Goal: Information Seeking & Learning: Learn about a topic

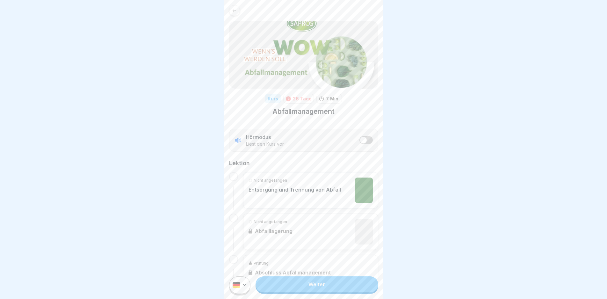
scroll to position [5, 0]
click at [241, 175] on div "Nicht angefangen Entsorgung und Trennung von Abfall Nicht angefangen Abfalllage…" at bounding box center [303, 231] width 149 height 119
click at [235, 174] on div at bounding box center [233, 176] width 9 height 9
click at [233, 172] on div at bounding box center [233, 176] width 9 height 9
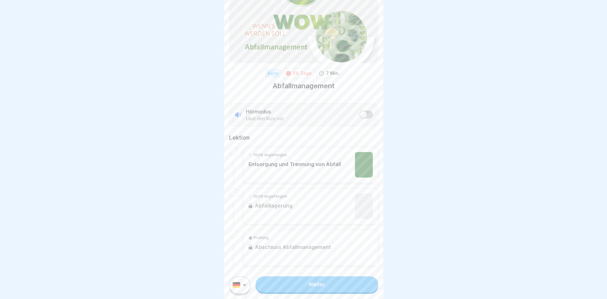
click at [299, 163] on div "Nicht angefangen Entsorgung und Trennung von Abfall" at bounding box center [295, 164] width 92 height 25
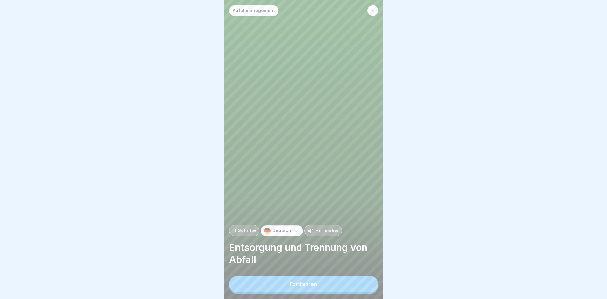
click at [319, 289] on button "Fortfahren" at bounding box center [303, 284] width 149 height 17
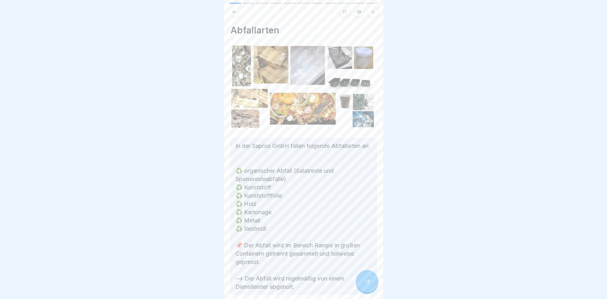
click at [358, 279] on div "Abfallmanagement 11 Schritte Deutsch Hörmodus Entsorgung und Trennung von Abfal…" at bounding box center [303, 149] width 159 height 299
drag, startPoint x: 365, startPoint y: 279, endPoint x: 334, endPoint y: 257, distance: 37.2
click at [365, 279] on div at bounding box center [367, 281] width 22 height 22
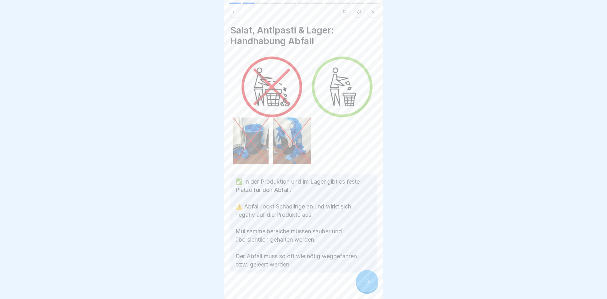
click at [377, 287] on div at bounding box center [367, 281] width 22 height 22
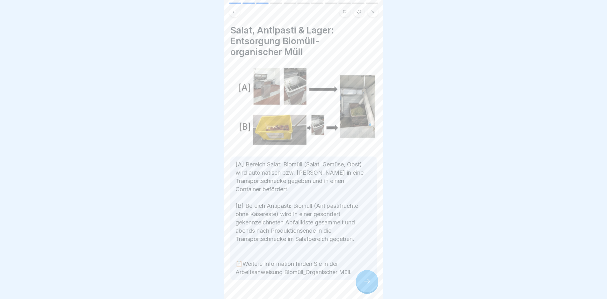
click at [375, 285] on div at bounding box center [367, 281] width 22 height 22
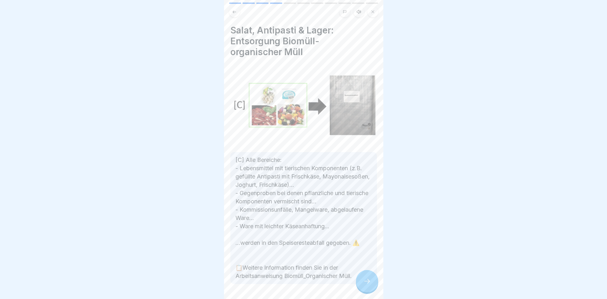
click at [374, 284] on div at bounding box center [367, 281] width 22 height 22
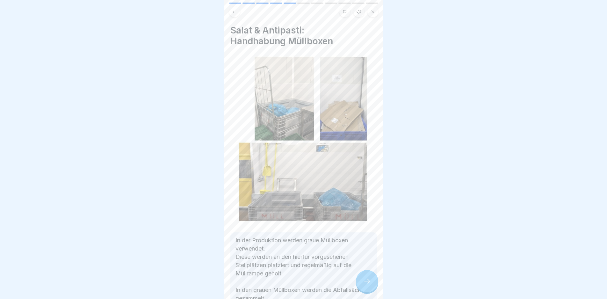
click at [374, 284] on div at bounding box center [367, 281] width 22 height 22
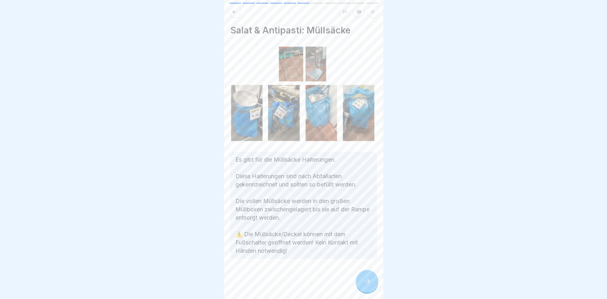
click at [374, 284] on div at bounding box center [367, 281] width 22 height 22
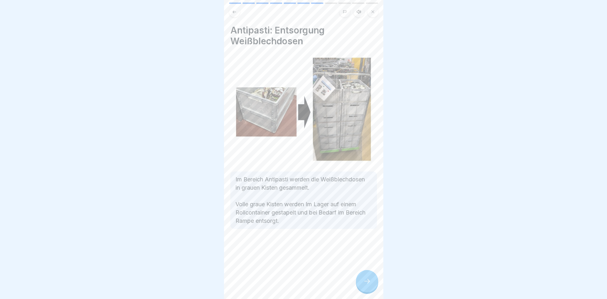
click at [374, 284] on div at bounding box center [367, 281] width 22 height 22
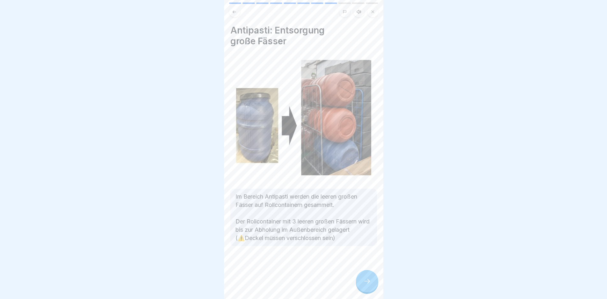
click at [374, 284] on div at bounding box center [367, 281] width 22 height 22
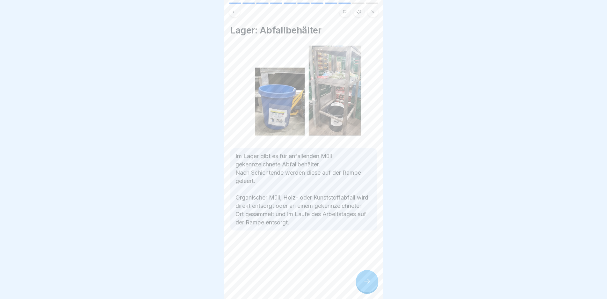
click at [374, 284] on div at bounding box center [367, 281] width 22 height 22
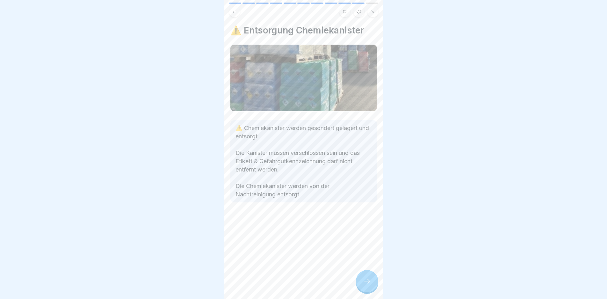
click at [374, 284] on div at bounding box center [367, 281] width 22 height 22
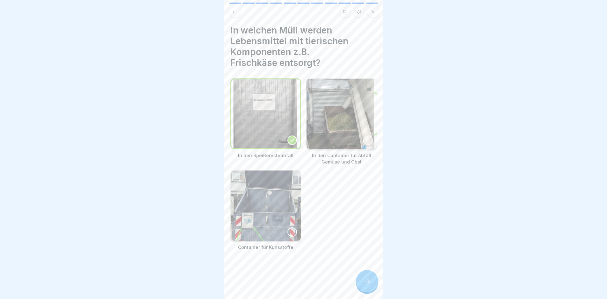
click at [361, 287] on div at bounding box center [367, 281] width 22 height 22
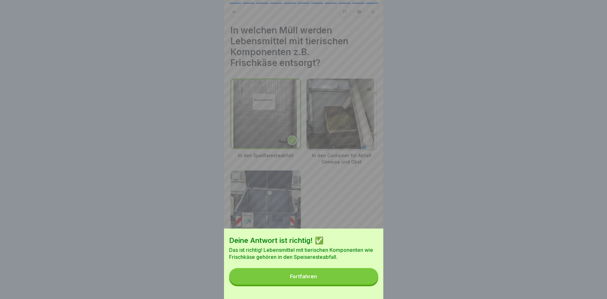
click at [348, 282] on button "Fortfahren" at bounding box center [303, 276] width 149 height 17
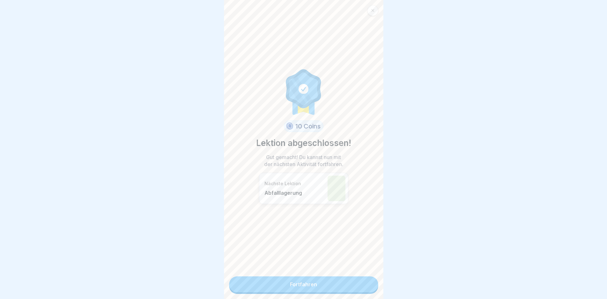
click at [338, 280] on link "Fortfahren" at bounding box center [303, 284] width 149 height 16
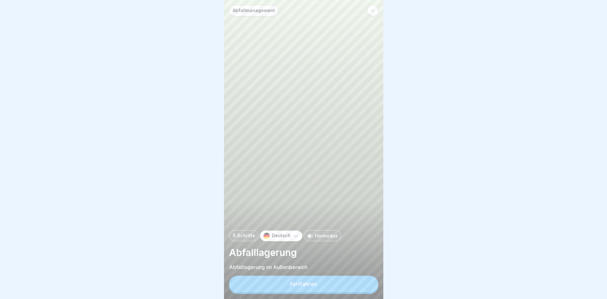
click at [338, 280] on div "Fortfahren" at bounding box center [303, 285] width 149 height 18
click at [311, 287] on div "Fortfahren" at bounding box center [303, 284] width 27 height 6
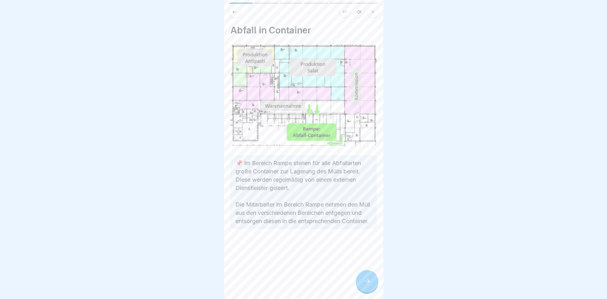
click at [367, 291] on div at bounding box center [367, 281] width 22 height 22
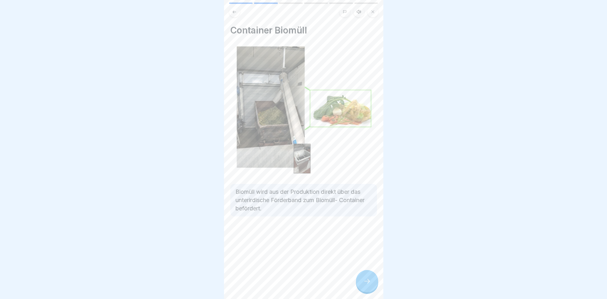
click at [366, 282] on div at bounding box center [367, 281] width 22 height 22
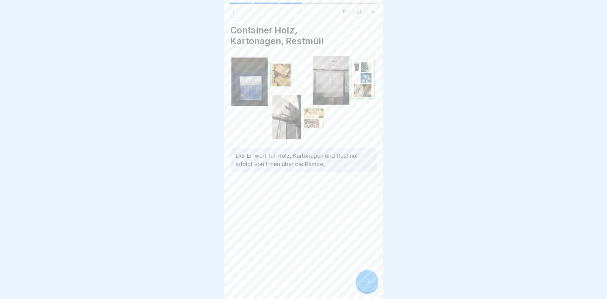
click at [366, 282] on div at bounding box center [367, 281] width 22 height 22
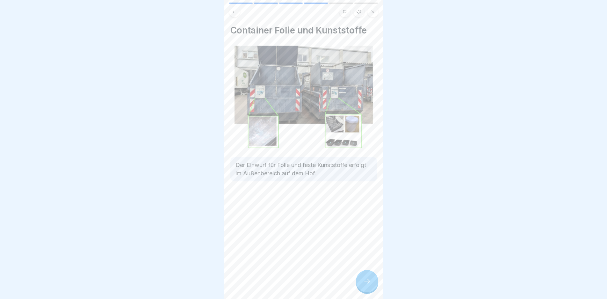
click at [366, 282] on div at bounding box center [367, 281] width 22 height 22
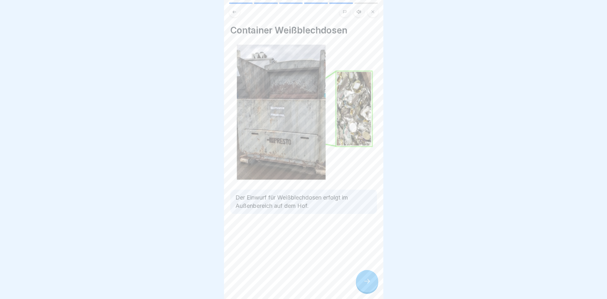
click at [366, 282] on div at bounding box center [367, 281] width 22 height 22
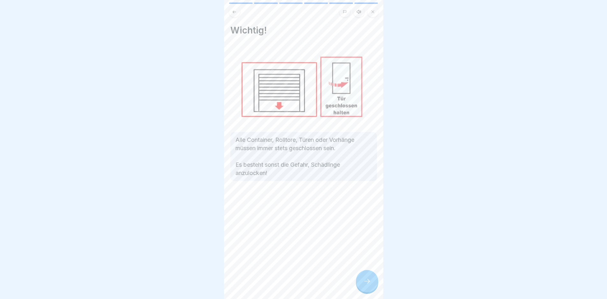
click at [233, 10] on icon at bounding box center [234, 12] width 5 height 5
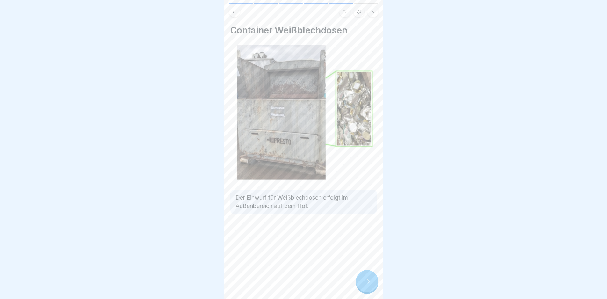
click at [233, 10] on icon at bounding box center [234, 12] width 5 height 5
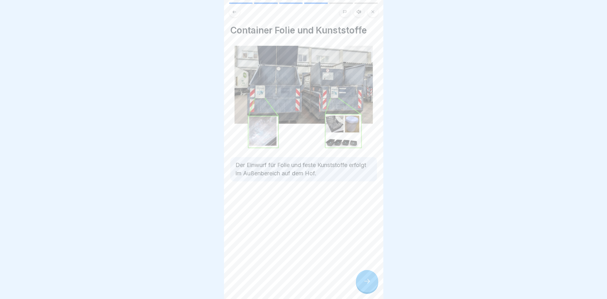
click at [233, 10] on icon at bounding box center [234, 12] width 5 height 5
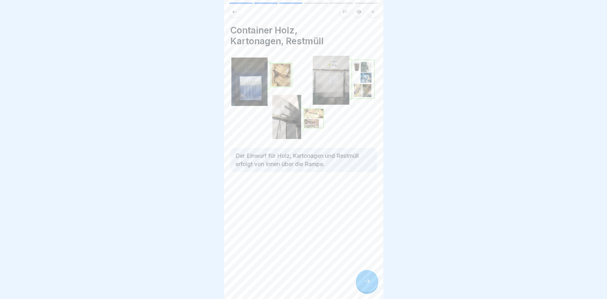
click at [361, 278] on div at bounding box center [367, 281] width 22 height 22
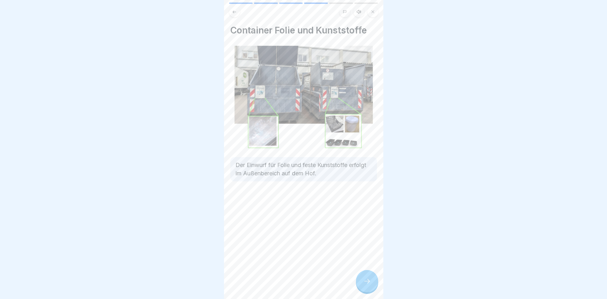
click at [366, 285] on icon at bounding box center [367, 281] width 8 height 8
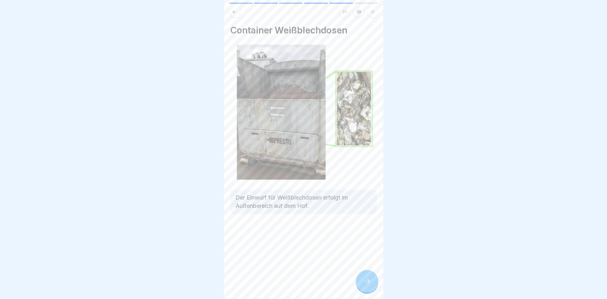
click at [366, 285] on icon at bounding box center [367, 281] width 8 height 8
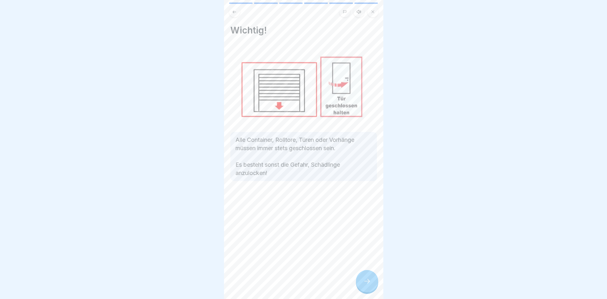
click at [361, 286] on div at bounding box center [367, 281] width 22 height 22
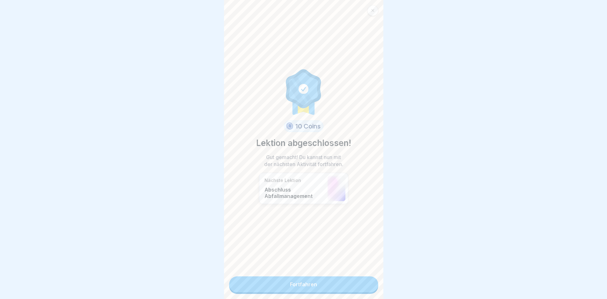
click at [354, 292] on link "Fortfahren" at bounding box center [303, 284] width 149 height 16
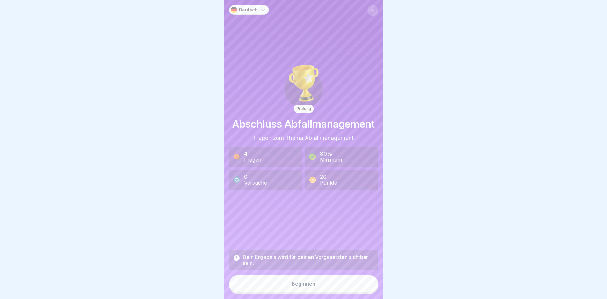
click at [331, 287] on button "Beginnen" at bounding box center [303, 283] width 149 height 17
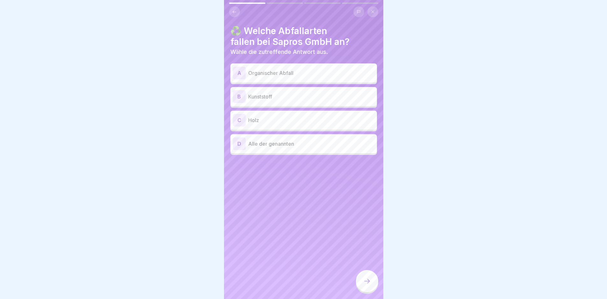
click at [297, 72] on p "Organischer Abfall" at bounding box center [311, 73] width 126 height 8
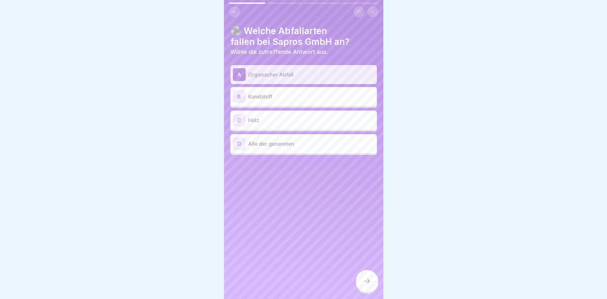
click at [297, 90] on div "B Kunststoff" at bounding box center [303, 96] width 147 height 19
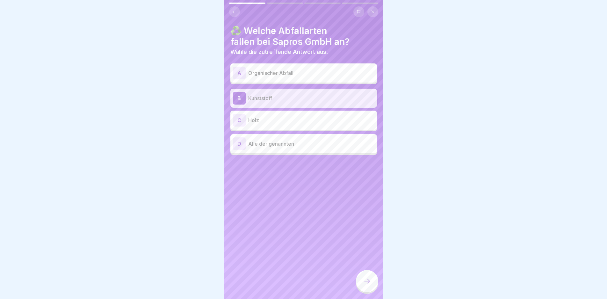
click at [291, 119] on p "Holz" at bounding box center [311, 120] width 126 height 8
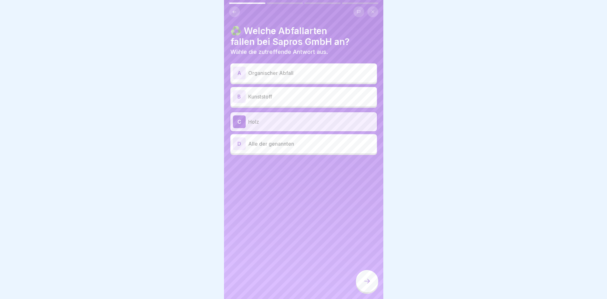
click at [290, 145] on p "Alle der genannten" at bounding box center [311, 144] width 126 height 8
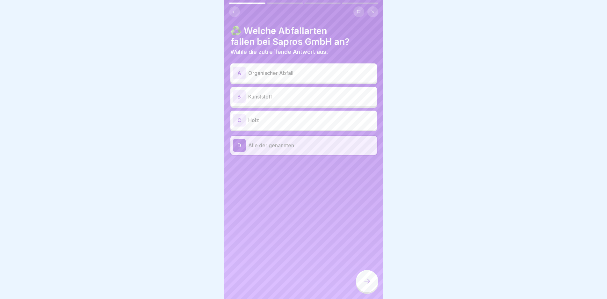
click at [370, 291] on div at bounding box center [367, 281] width 22 height 22
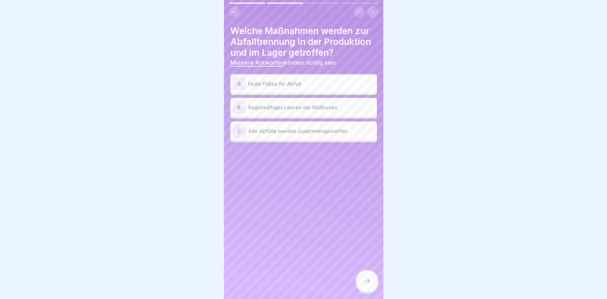
click at [302, 83] on p "Feste Plätze für Abfall" at bounding box center [311, 84] width 126 height 8
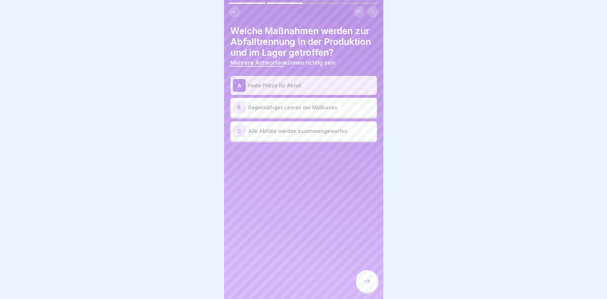
click at [294, 110] on p "Regelmäßiges Leeren der Müllboxen" at bounding box center [311, 108] width 126 height 8
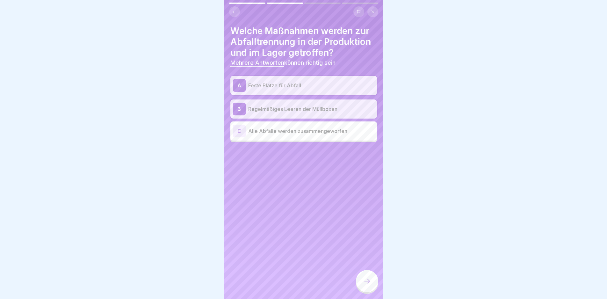
click at [307, 88] on p "Feste Plätze für Abfall" at bounding box center [311, 86] width 126 height 8
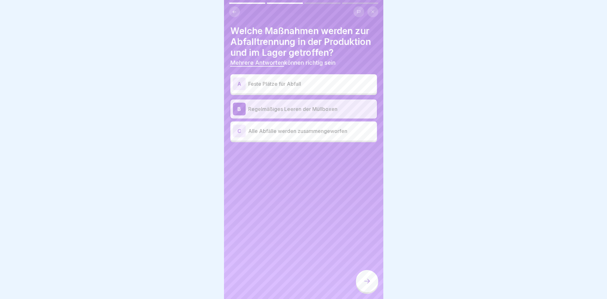
click at [306, 105] on p "Regelmäßiges Leeren der Müllboxen" at bounding box center [311, 109] width 126 height 8
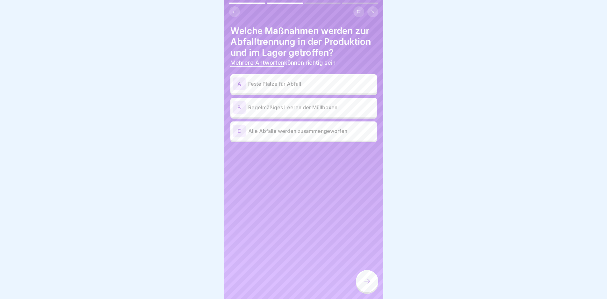
click at [311, 83] on p "Feste Plätze für Abfall" at bounding box center [311, 84] width 126 height 8
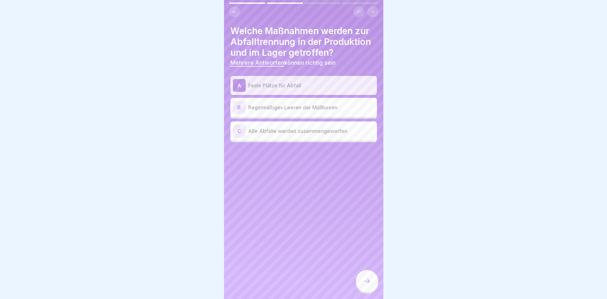
click at [309, 102] on div "B Regelmäßiges Leeren der Müllboxen" at bounding box center [303, 107] width 141 height 13
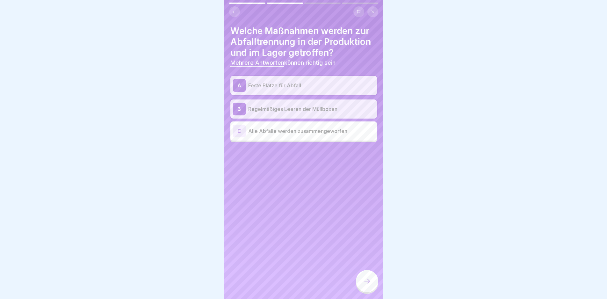
click at [359, 285] on div at bounding box center [367, 281] width 22 height 22
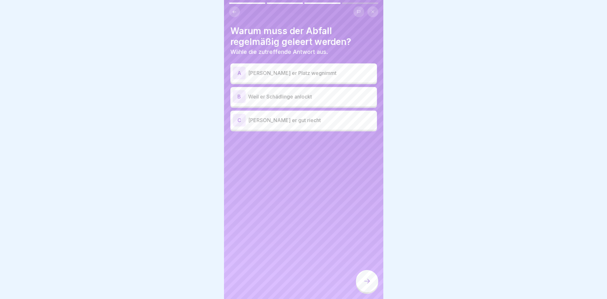
click at [315, 99] on p "Weil er Schädlinge anlockt" at bounding box center [311, 97] width 126 height 8
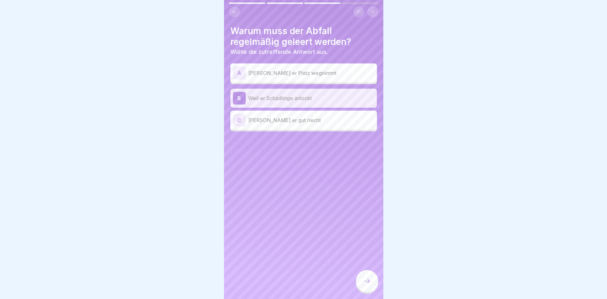
click at [361, 290] on div at bounding box center [367, 281] width 22 height 22
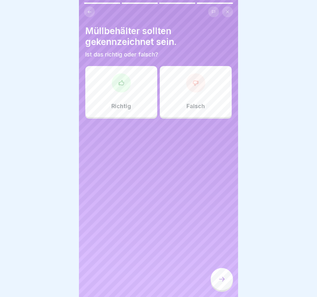
drag, startPoint x: 42, startPoint y: 26, endPoint x: 41, endPoint y: 1, distance: 25.2
click at [11, 21] on div at bounding box center [158, 148] width 317 height 297
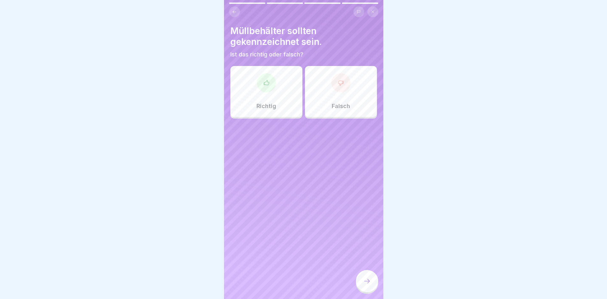
click at [232, 9] on button at bounding box center [234, 11] width 11 height 11
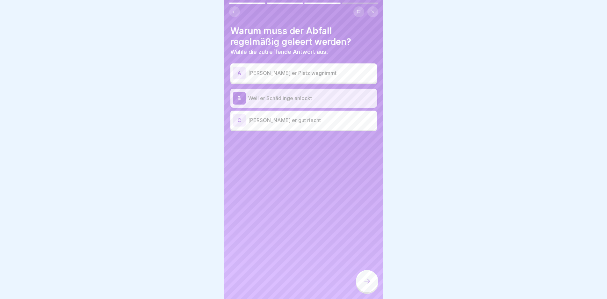
click at [367, 285] on icon at bounding box center [367, 281] width 8 height 8
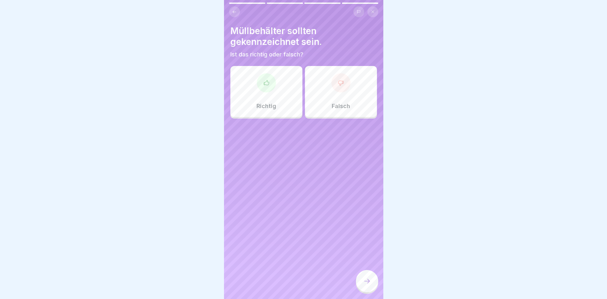
click at [268, 92] on div "Richtig" at bounding box center [266, 91] width 72 height 51
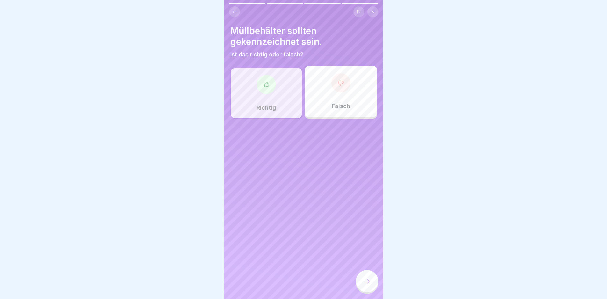
click at [364, 285] on icon at bounding box center [367, 281] width 8 height 8
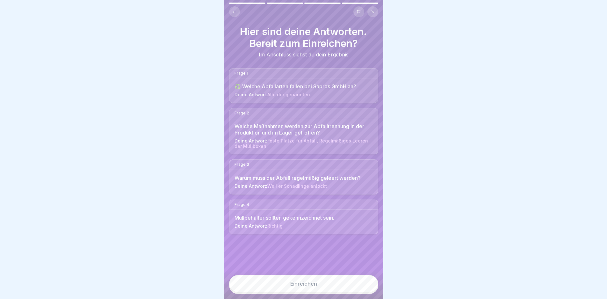
click at [281, 297] on div "Einreichen" at bounding box center [303, 284] width 159 height 29
click at [281, 292] on button "Einreichen" at bounding box center [303, 283] width 149 height 17
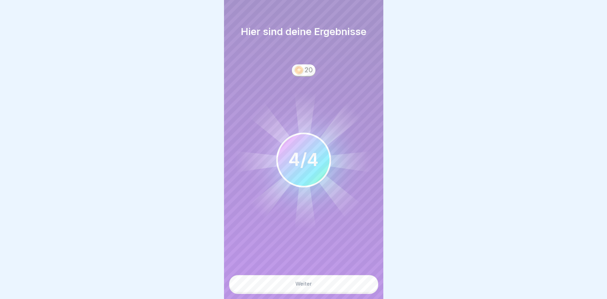
click at [308, 287] on div "Weiter" at bounding box center [303, 284] width 17 height 6
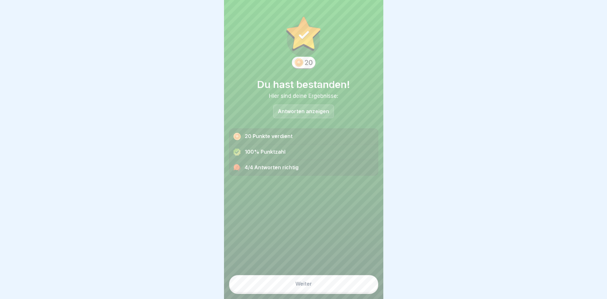
click at [304, 285] on button "Weiter" at bounding box center [303, 283] width 149 height 17
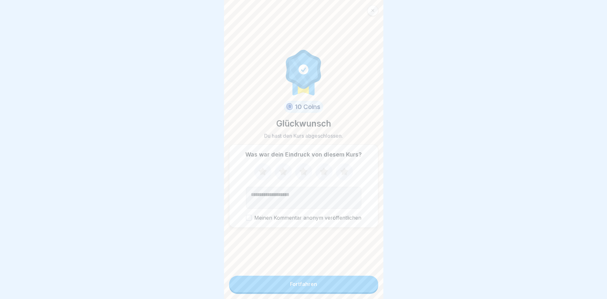
click at [305, 287] on div "Fortfahren" at bounding box center [303, 284] width 27 height 6
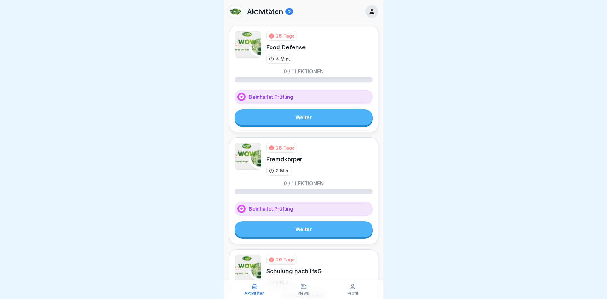
click at [301, 117] on link "Weiter" at bounding box center [304, 117] width 138 height 16
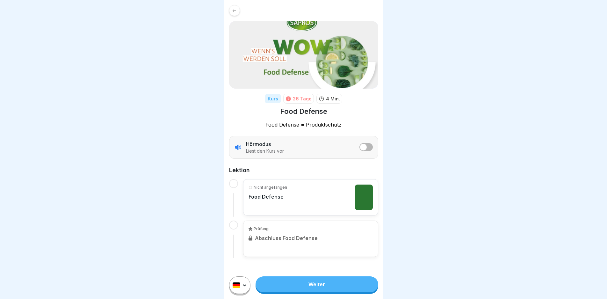
click at [364, 213] on div "Nicht angefangen Food Defense" at bounding box center [310, 197] width 135 height 36
drag, startPoint x: 307, startPoint y: 269, endPoint x: 303, endPoint y: 277, distance: 9.1
click at [306, 271] on div "Kurs 26 Tage 4 Min. Food Defense Food Defense = Produktschutz Hörmodus Liest de…" at bounding box center [303, 149] width 159 height 299
click at [302, 292] on link "Weiter" at bounding box center [317, 284] width 122 height 16
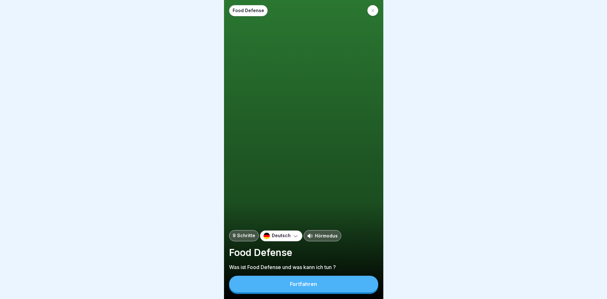
click at [311, 91] on div "Food Defense 9 Schritte Deutsch Hörmodus Food Defense Was ist Food Defense und …" at bounding box center [303, 149] width 159 height 299
click at [366, 59] on div "Food Defense 9 Schritte Deutsch Hörmodus Food Defense Was ist Food Defense und …" at bounding box center [303, 149] width 159 height 299
click at [308, 292] on button "Fortfahren" at bounding box center [303, 284] width 149 height 17
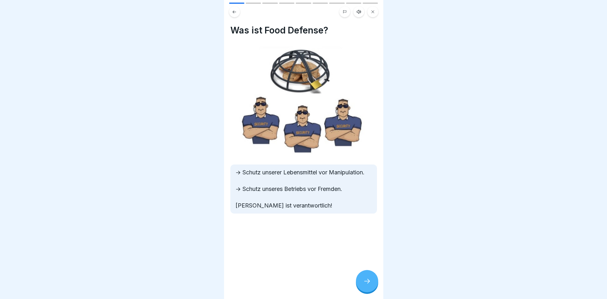
click at [340, 102] on img at bounding box center [303, 100] width 147 height 111
click at [363, 288] on div at bounding box center [367, 281] width 22 height 22
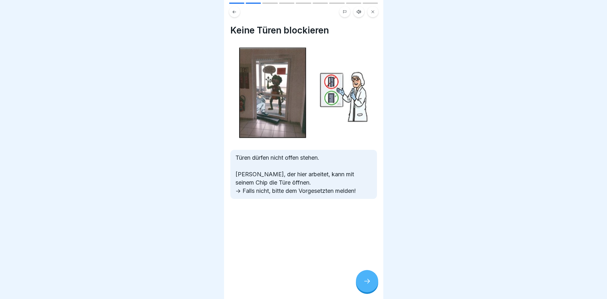
click at [367, 282] on div at bounding box center [367, 281] width 22 height 22
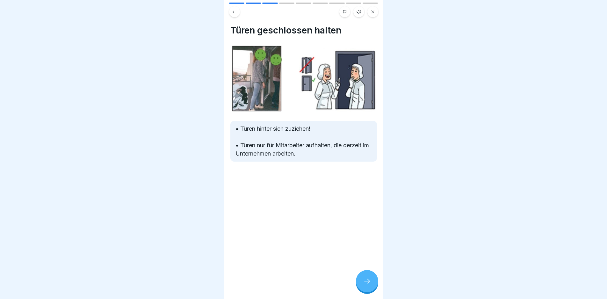
click at [367, 282] on div at bounding box center [367, 281] width 22 height 22
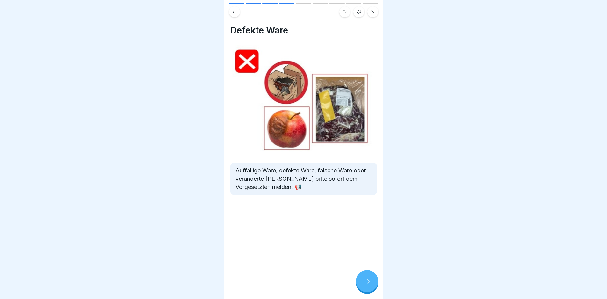
click at [367, 282] on div at bounding box center [367, 281] width 22 height 22
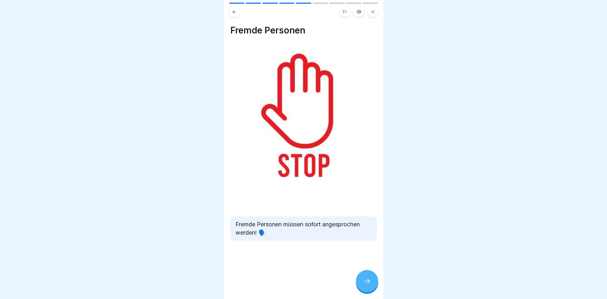
click at [367, 282] on div at bounding box center [367, 281] width 22 height 22
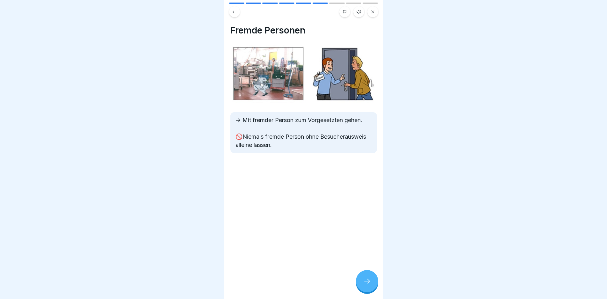
click at [367, 282] on div at bounding box center [367, 281] width 22 height 22
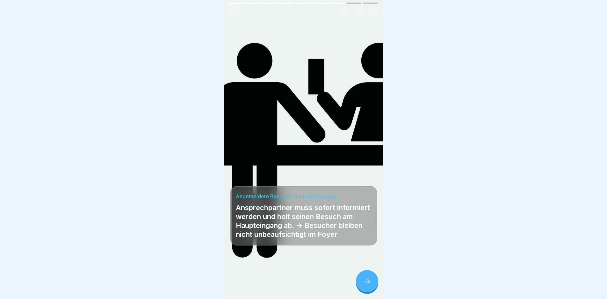
click at [367, 282] on div at bounding box center [367, 281] width 22 height 22
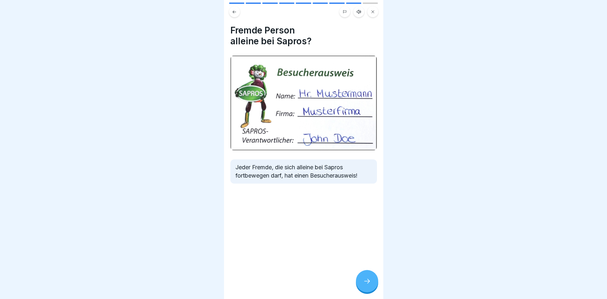
click at [367, 282] on div at bounding box center [367, 281] width 22 height 22
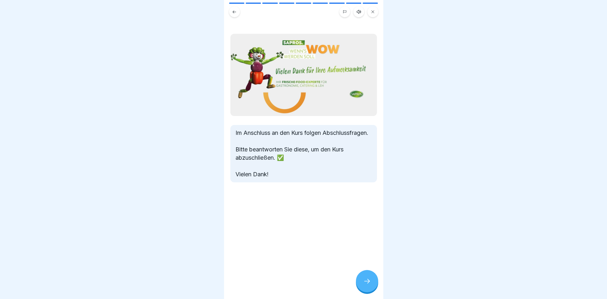
click at [367, 282] on div at bounding box center [367, 281] width 22 height 22
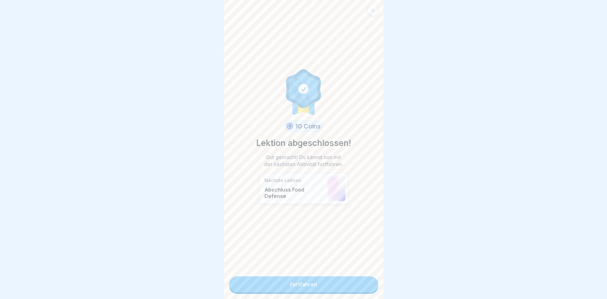
click at [367, 282] on link "Fortfahren" at bounding box center [303, 284] width 149 height 16
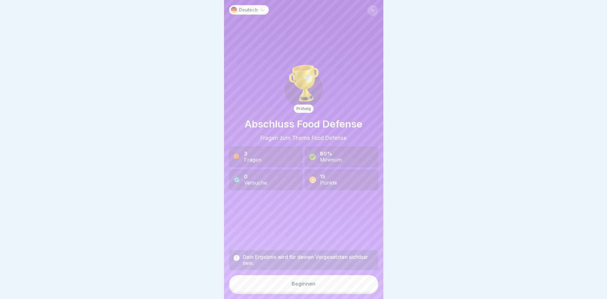
click at [367, 282] on button "Beginnen" at bounding box center [303, 283] width 149 height 17
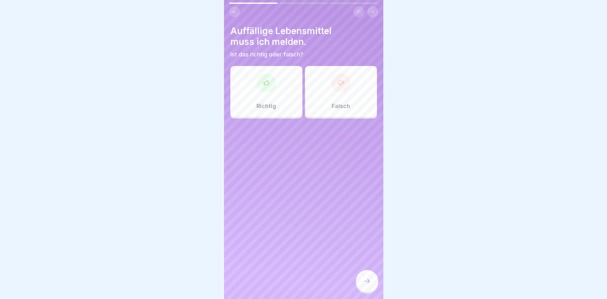
click at [261, 102] on div "Richtig" at bounding box center [266, 91] width 72 height 51
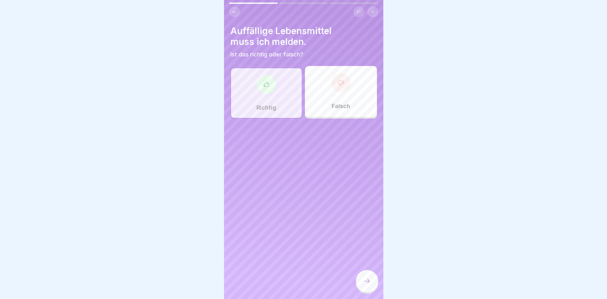
click at [360, 287] on div at bounding box center [367, 281] width 22 height 22
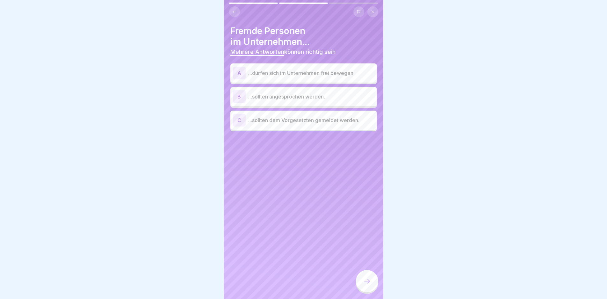
click at [310, 101] on div "B ...sollten angesprochen werden." at bounding box center [303, 96] width 141 height 13
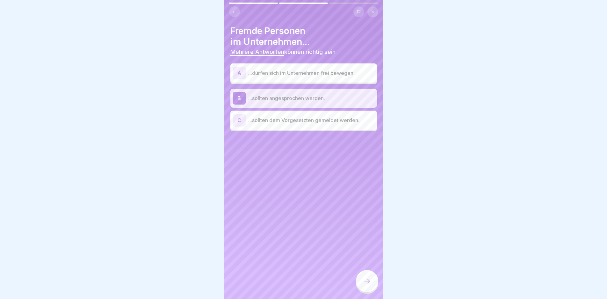
click at [310, 129] on div "C ...sollten dem Vorgesetzten gemeldet werden." at bounding box center [303, 120] width 147 height 19
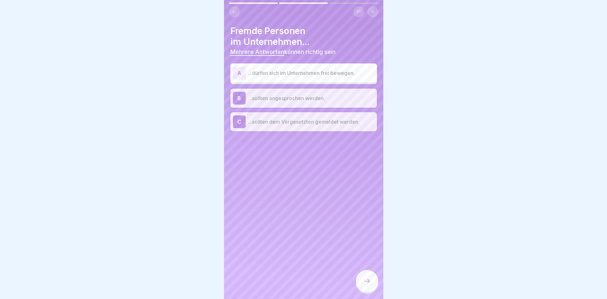
click at [363, 292] on div at bounding box center [367, 281] width 22 height 22
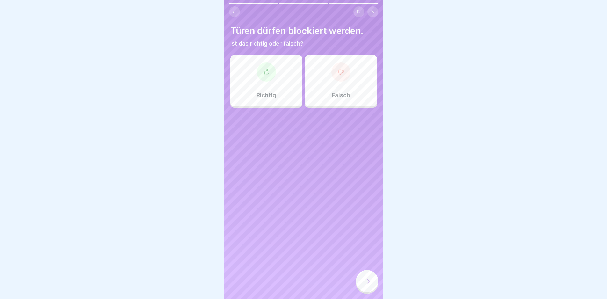
click at [358, 82] on div "Falsch" at bounding box center [341, 80] width 72 height 51
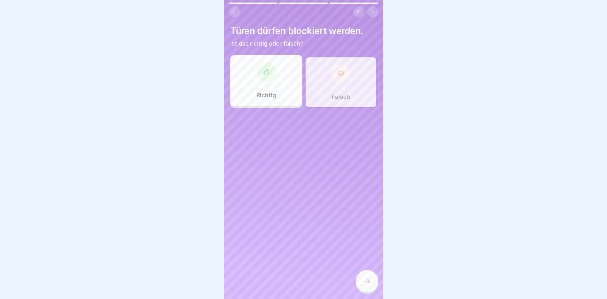
click at [365, 285] on icon at bounding box center [367, 281] width 8 height 8
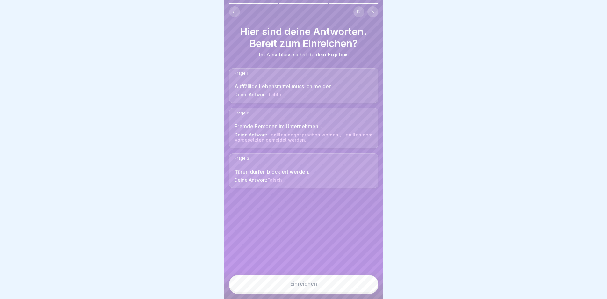
click at [306, 287] on div "Einreichen" at bounding box center [303, 284] width 27 height 6
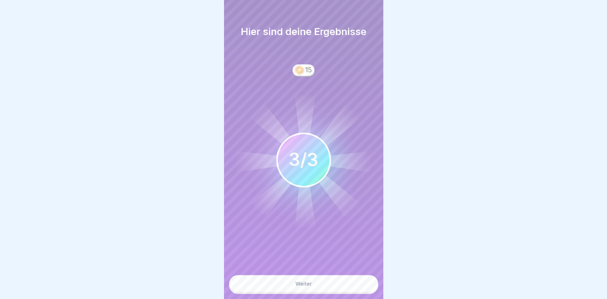
click at [311, 285] on button "Weiter" at bounding box center [303, 283] width 149 height 17
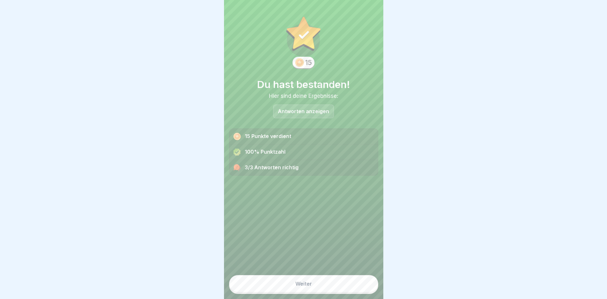
click at [309, 294] on div "Weiter" at bounding box center [303, 282] width 149 height 24
click at [311, 290] on button "Weiter" at bounding box center [303, 283] width 149 height 17
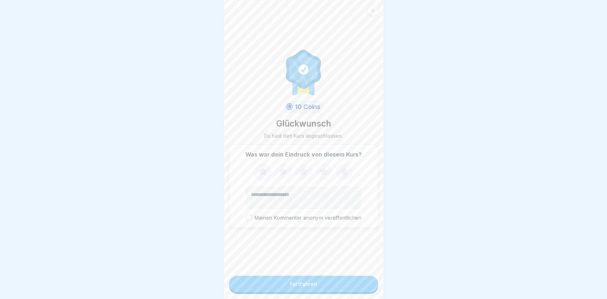
click at [309, 292] on button "Fortfahren" at bounding box center [303, 284] width 149 height 17
click at [309, 287] on div "Fortfahren" at bounding box center [303, 284] width 27 height 6
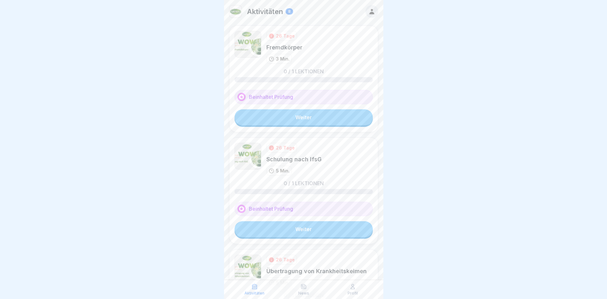
click at [337, 125] on link "Weiter" at bounding box center [304, 117] width 138 height 16
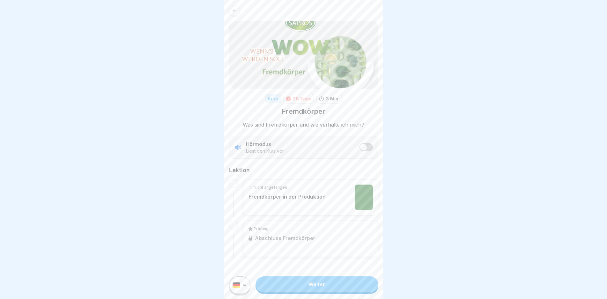
click at [424, 156] on div at bounding box center [303, 149] width 607 height 299
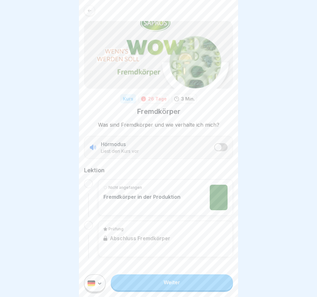
click at [316, 147] on div at bounding box center [158, 148] width 317 height 297
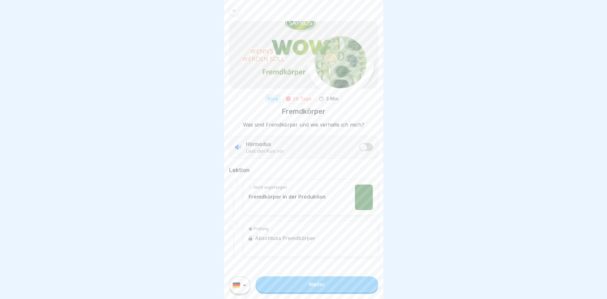
click at [234, 12] on icon at bounding box center [234, 10] width 5 height 5
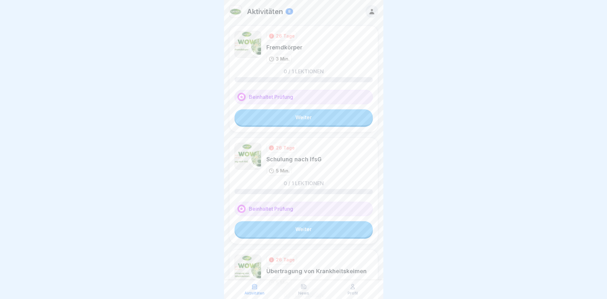
click at [312, 120] on link "Weiter" at bounding box center [304, 117] width 138 height 16
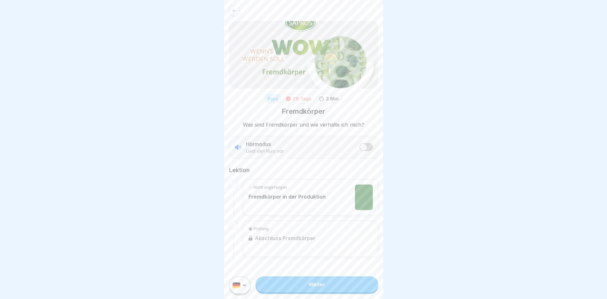
click at [302, 185] on div "Nicht angefangen" at bounding box center [287, 188] width 77 height 6
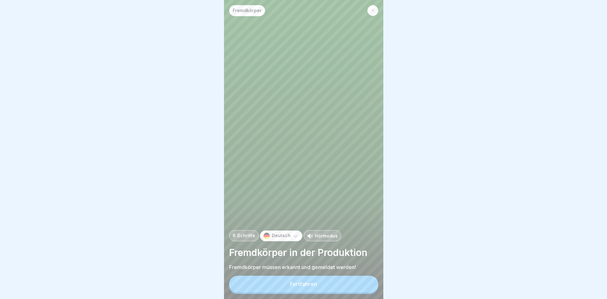
click at [306, 284] on button "Fortfahren" at bounding box center [303, 284] width 149 height 17
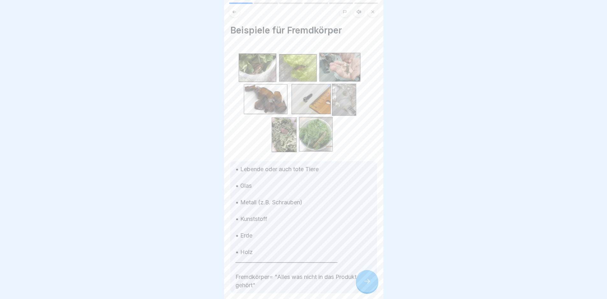
click at [359, 284] on div at bounding box center [367, 281] width 22 height 22
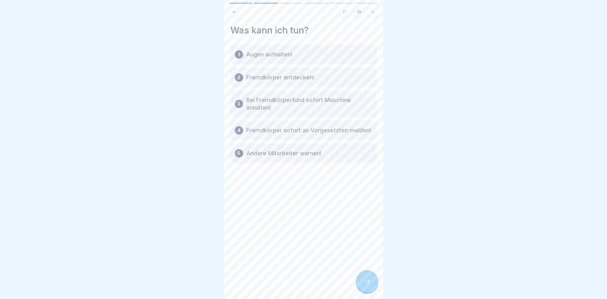
click at [315, 54] on div "1 Augen aufhalten!" at bounding box center [303, 55] width 147 height 20
click at [282, 57] on p "Augen aufhalten!" at bounding box center [269, 55] width 46 height 8
click at [238, 52] on div "1 Augen aufhalten!" at bounding box center [303, 55] width 147 height 20
click at [236, 58] on div "1 Augen aufhalten!" at bounding box center [303, 55] width 147 height 20
click at [279, 92] on div "3 Bei Fremdkörperfund sofort Maschine anhalten!" at bounding box center [303, 104] width 147 height 27
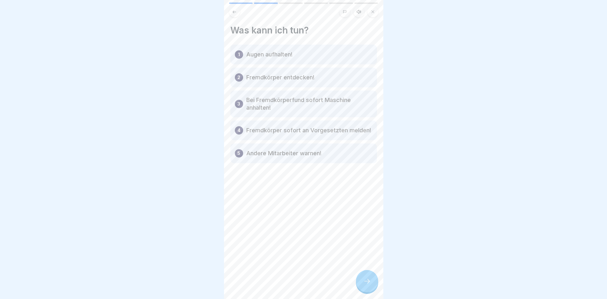
click at [368, 285] on icon at bounding box center [367, 281] width 8 height 8
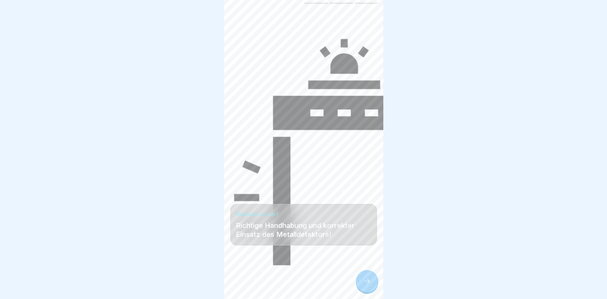
click at [367, 285] on icon at bounding box center [367, 281] width 8 height 8
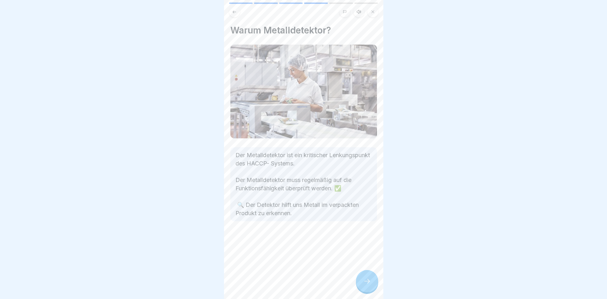
click at [362, 282] on div at bounding box center [367, 281] width 22 height 22
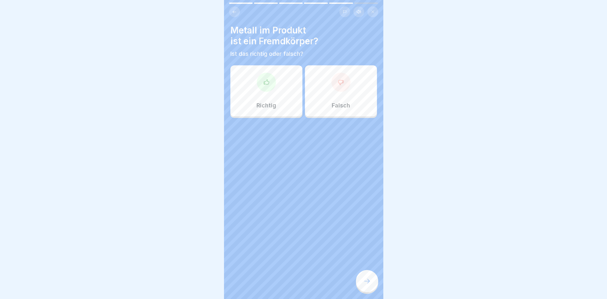
click at [258, 82] on div at bounding box center [266, 82] width 19 height 19
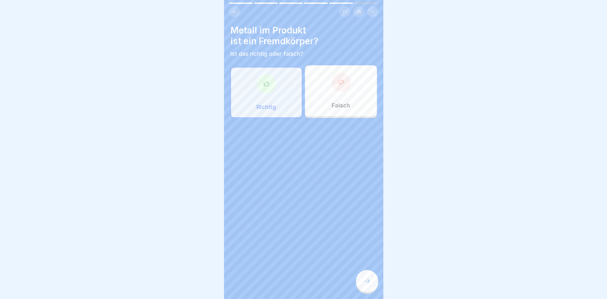
click at [367, 292] on div at bounding box center [367, 281] width 22 height 22
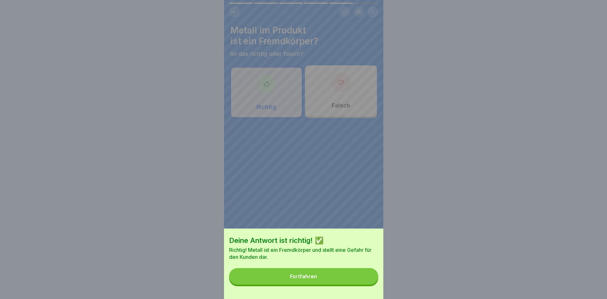
click at [353, 285] on button "Fortfahren" at bounding box center [303, 276] width 149 height 17
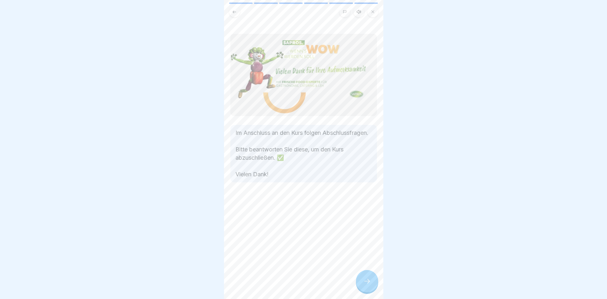
drag, startPoint x: 372, startPoint y: 279, endPoint x: 371, endPoint y: 283, distance: 4.0
click at [371, 283] on div at bounding box center [367, 281] width 22 height 22
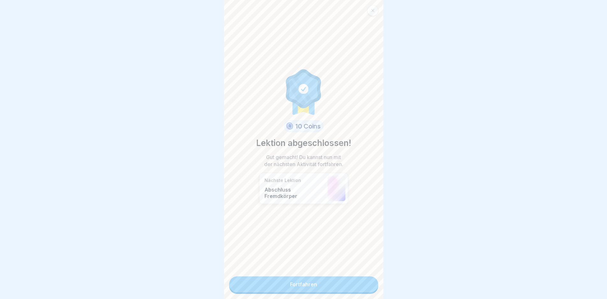
click at [348, 287] on link "Fortfahren" at bounding box center [303, 284] width 149 height 16
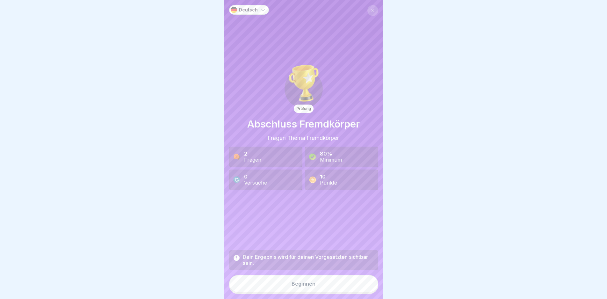
click at [342, 282] on button "Beginnen" at bounding box center [303, 283] width 149 height 17
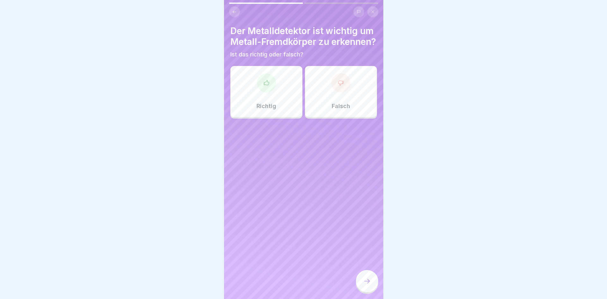
click at [228, 114] on div "Der Metalldetektor ist wichtig um Metall-Fremdkörper zu erkennen? Ist das richt…" at bounding box center [303, 149] width 159 height 299
click at [277, 117] on div "Richtig" at bounding box center [266, 91] width 72 height 51
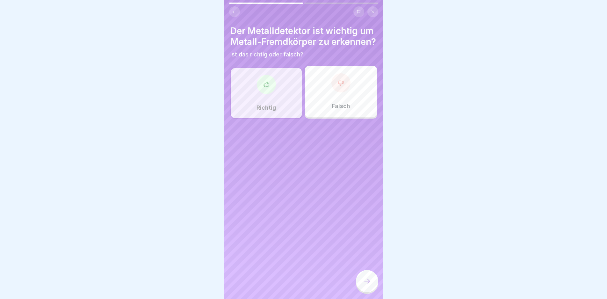
click at [378, 281] on div at bounding box center [367, 282] width 22 height 24
click at [365, 282] on div at bounding box center [367, 281] width 22 height 22
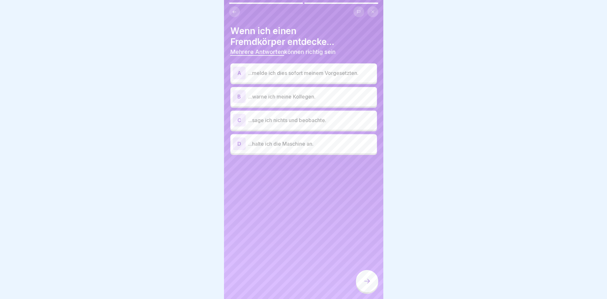
click at [299, 71] on p "...melde ich dies sofort meinem Vorgesetzten." at bounding box center [311, 73] width 126 height 8
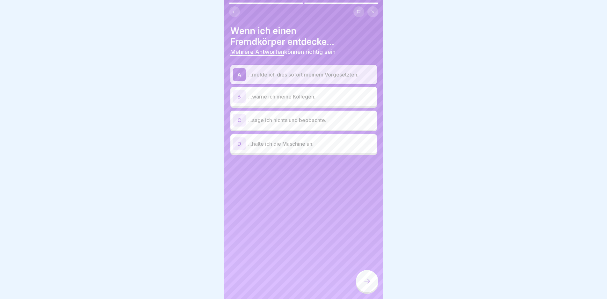
click at [289, 100] on p "...warne ich meine Kollegen." at bounding box center [311, 97] width 126 height 8
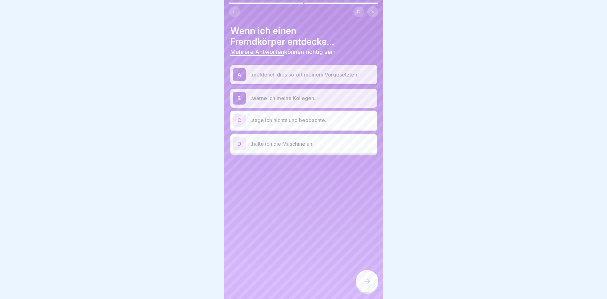
click at [285, 150] on div "D ...halte ich die Maschine an." at bounding box center [303, 143] width 147 height 19
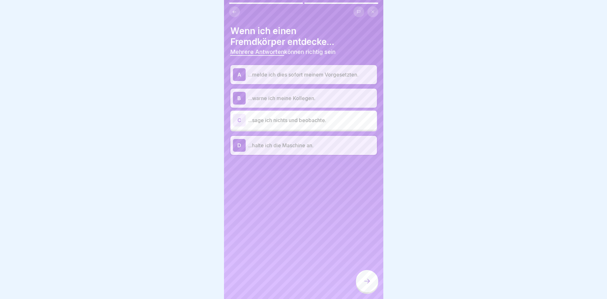
click at [363, 286] on div at bounding box center [367, 281] width 22 height 22
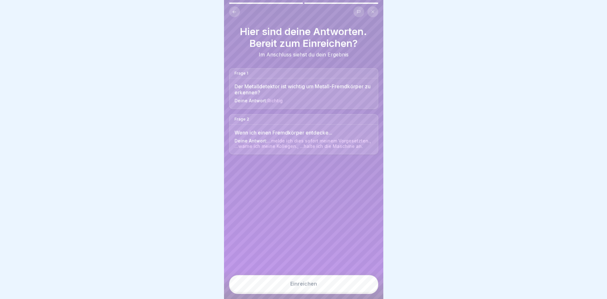
click at [354, 289] on button "Einreichen" at bounding box center [303, 283] width 149 height 17
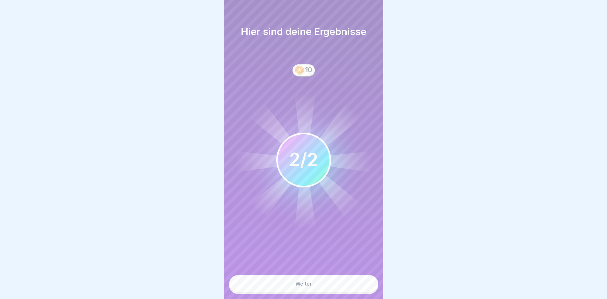
click at [350, 281] on button "Weiter" at bounding box center [303, 283] width 149 height 17
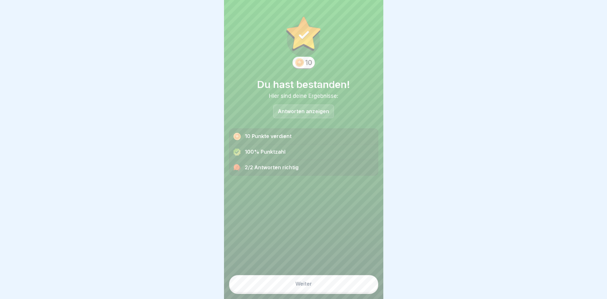
click at [349, 279] on div "Weiter" at bounding box center [303, 282] width 149 height 24
click at [347, 282] on button "Weiter" at bounding box center [303, 283] width 149 height 17
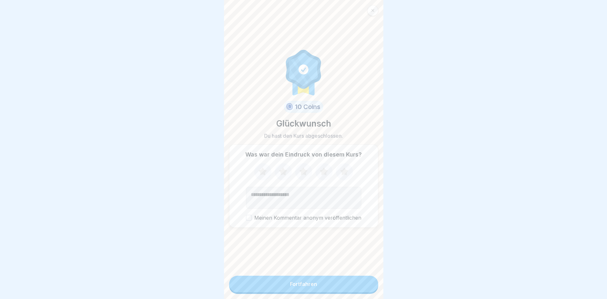
click at [339, 290] on button "Fortfahren" at bounding box center [303, 284] width 149 height 17
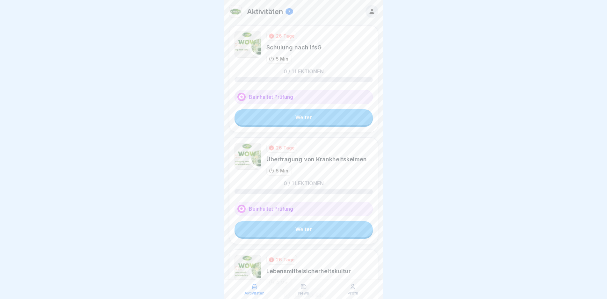
click at [287, 118] on link "Weiter" at bounding box center [304, 117] width 138 height 16
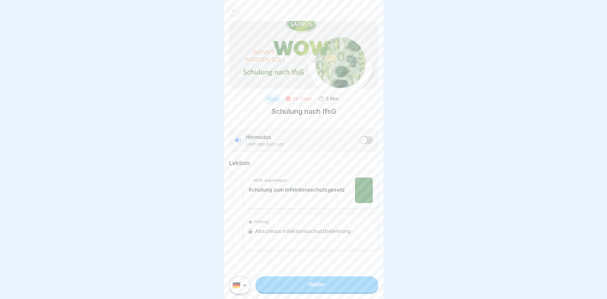
click at [257, 186] on p "Schulung zum Infektionsschutzgesetz" at bounding box center [297, 189] width 96 height 6
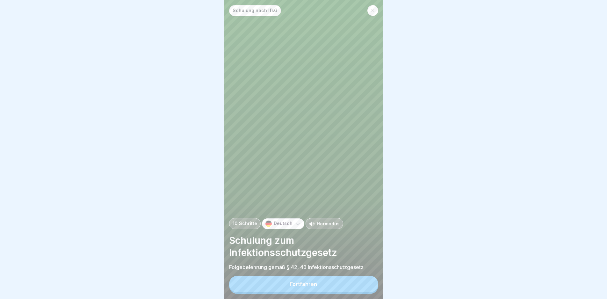
click at [284, 286] on button "Fortfahren" at bounding box center [303, 284] width 149 height 17
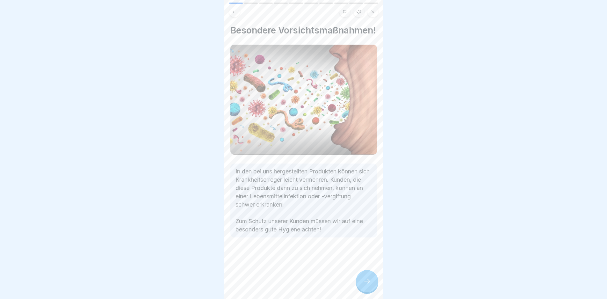
click at [370, 292] on div at bounding box center [367, 281] width 22 height 22
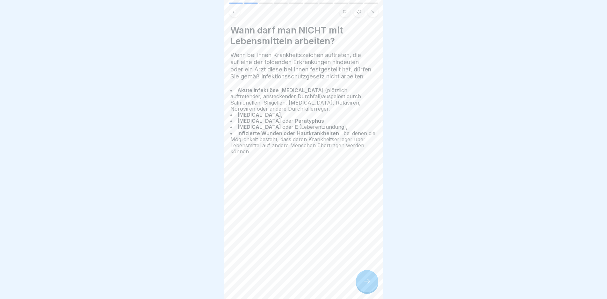
click at [369, 283] on icon at bounding box center [367, 281] width 8 height 8
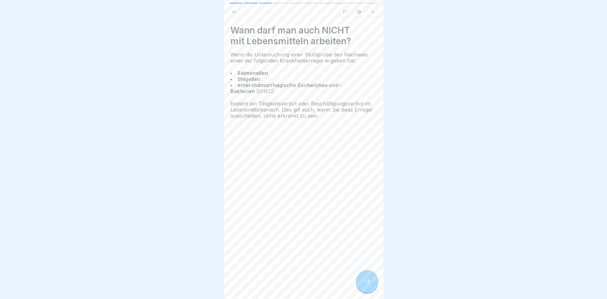
click at [363, 283] on icon at bounding box center [367, 281] width 8 height 8
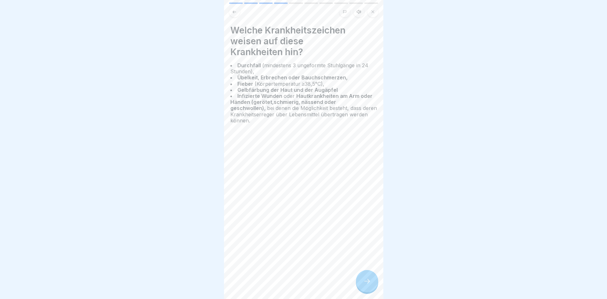
click at [362, 282] on div at bounding box center [367, 281] width 22 height 22
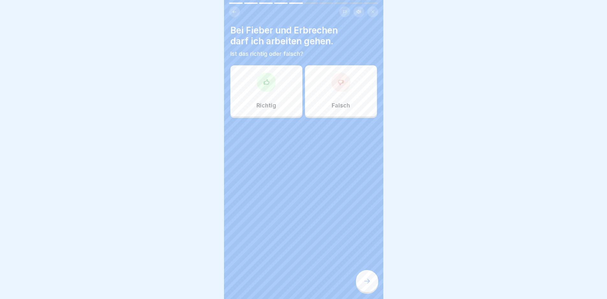
click at [324, 94] on div "Falsch" at bounding box center [341, 90] width 72 height 51
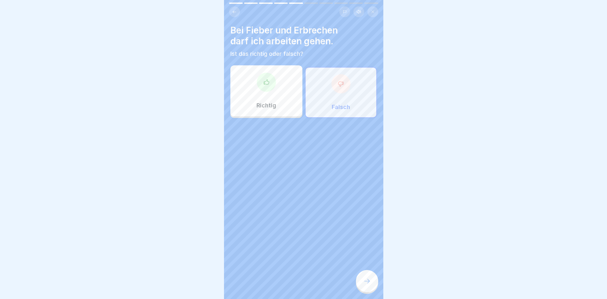
click at [363, 280] on div at bounding box center [367, 281] width 22 height 22
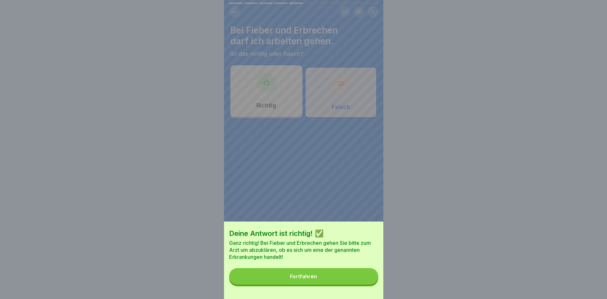
click at [345, 285] on button "Fortfahren" at bounding box center [303, 276] width 149 height 17
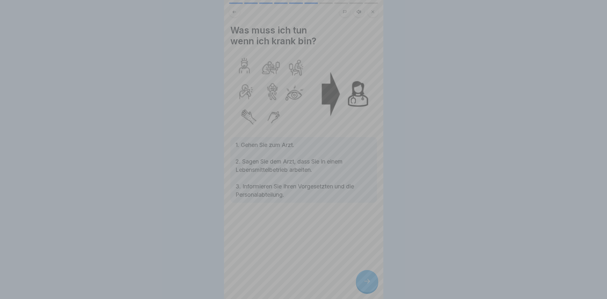
click at [344, 283] on div "Deine Antwort ist richtig! ✅ Ganz richtig! Bei Fieber und Erbrechen gehen Sie b…" at bounding box center [303, 149] width 607 height 299
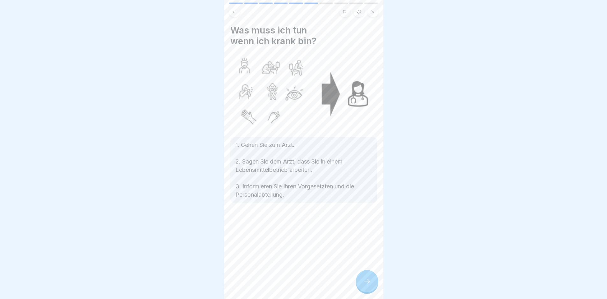
click at [364, 279] on div at bounding box center [367, 281] width 22 height 22
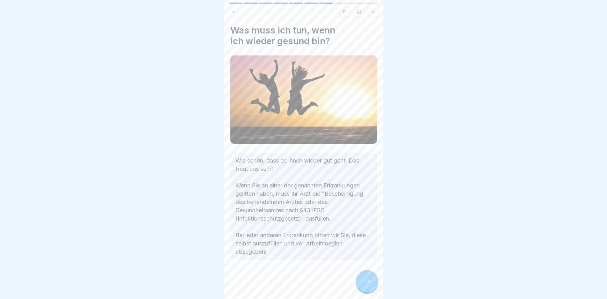
click at [369, 276] on div at bounding box center [367, 281] width 22 height 22
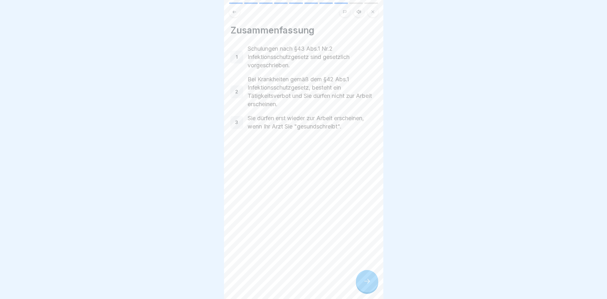
click at [373, 281] on div at bounding box center [367, 281] width 22 height 22
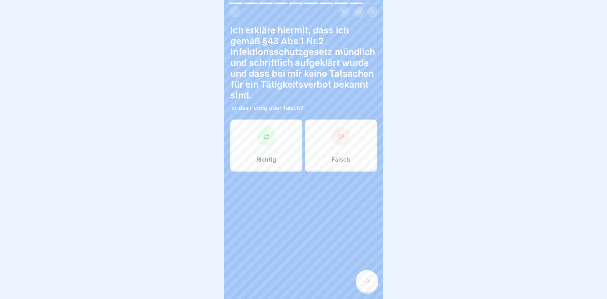
click at [243, 142] on div "Richtig" at bounding box center [266, 145] width 72 height 51
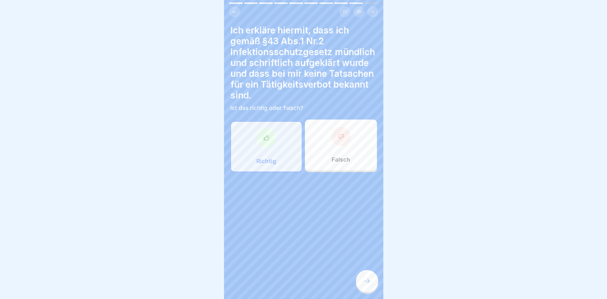
click at [366, 274] on div "Ich erkläre hiermit, dass ich gemäß §43 Abs.1 Nr.2 Infektionsschutzgesetz mündl…" at bounding box center [303, 149] width 159 height 299
click at [366, 281] on div at bounding box center [367, 281] width 22 height 22
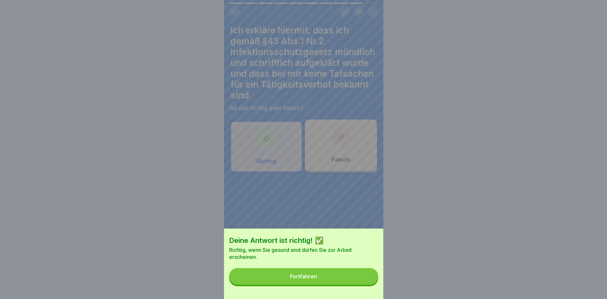
click at [348, 280] on button "Fortfahren" at bounding box center [303, 276] width 149 height 17
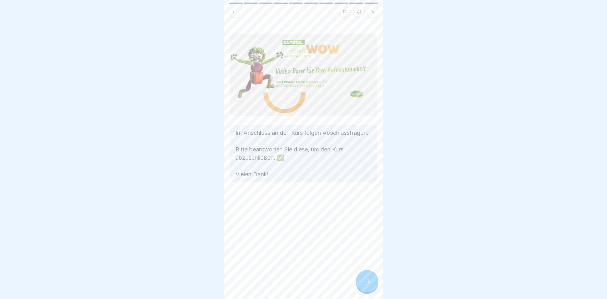
click at [372, 286] on div at bounding box center [367, 281] width 22 height 22
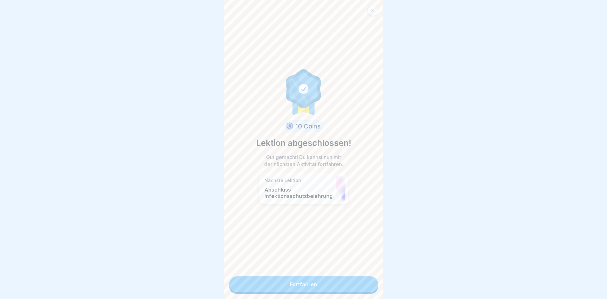
click at [359, 279] on link "Fortfahren" at bounding box center [303, 284] width 149 height 16
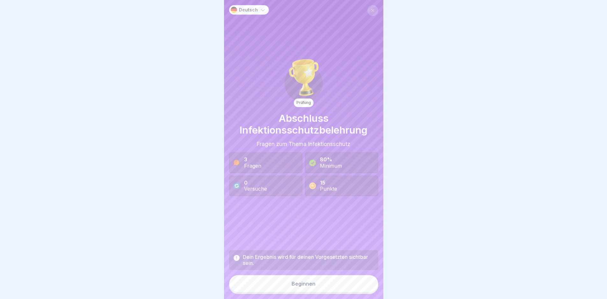
click at [348, 266] on div "Dein Ergebnis wird für deinen Vorgesetzten sichtbar sein." at bounding box center [308, 260] width 131 height 12
click at [336, 285] on button "Beginnen" at bounding box center [303, 283] width 149 height 17
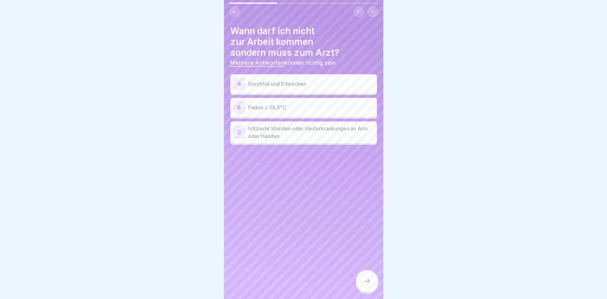
click at [310, 86] on p "Durchfall und Erbrechen" at bounding box center [311, 84] width 126 height 8
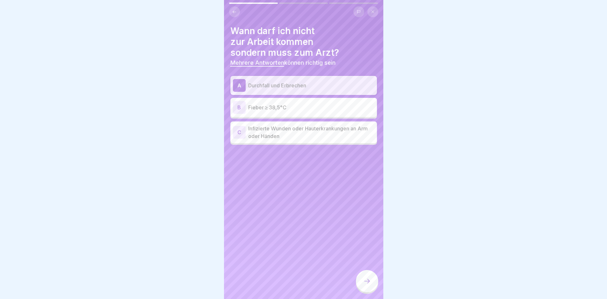
click at [303, 104] on p "Fieber ≥ 38,5°C" at bounding box center [311, 108] width 126 height 8
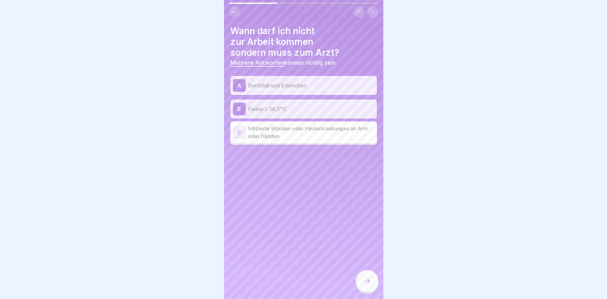
click at [303, 135] on p "Infizierte Wunden oder Hauterkrankungen an Arm oder Händen" at bounding box center [311, 132] width 126 height 15
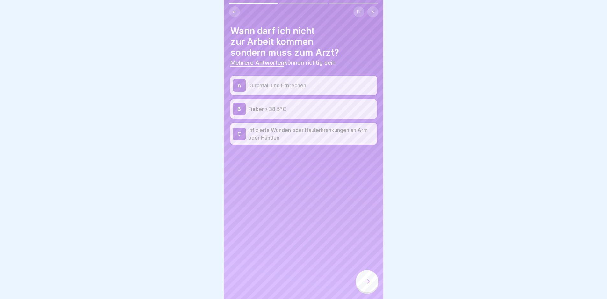
click at [366, 280] on div at bounding box center [367, 281] width 22 height 22
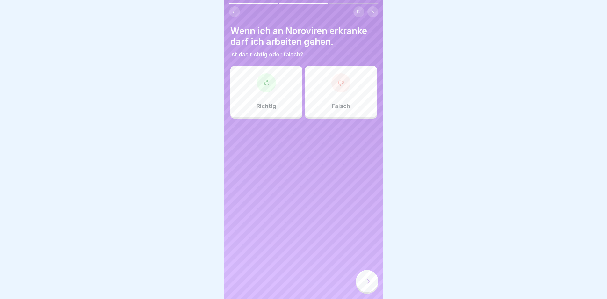
click at [268, 76] on div at bounding box center [266, 82] width 19 height 19
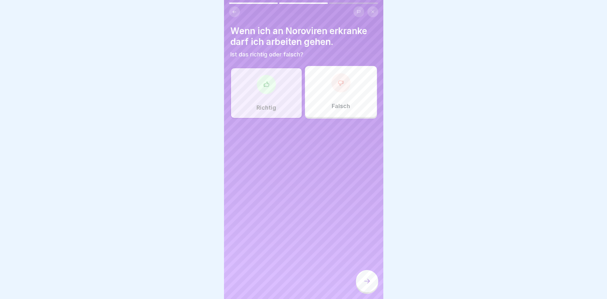
click at [322, 93] on div "Falsch" at bounding box center [341, 91] width 72 height 51
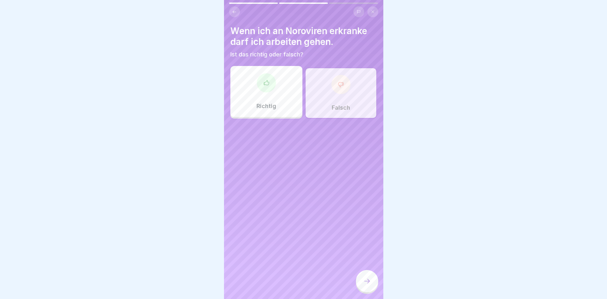
click at [369, 292] on div at bounding box center [367, 281] width 22 height 22
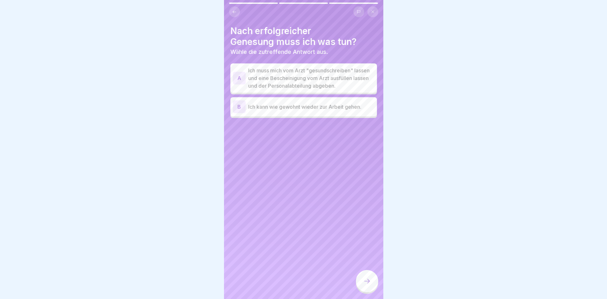
click at [316, 89] on p "Ich muss mich vom Arzt "gesundschreiben" lassen und eine Bescheinigung vom Arzt…" at bounding box center [311, 78] width 126 height 23
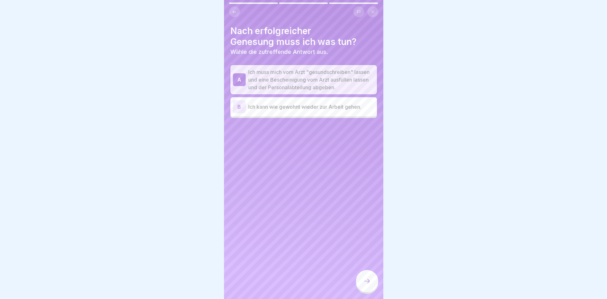
click at [374, 294] on div at bounding box center [367, 282] width 22 height 24
click at [372, 288] on div at bounding box center [367, 281] width 22 height 22
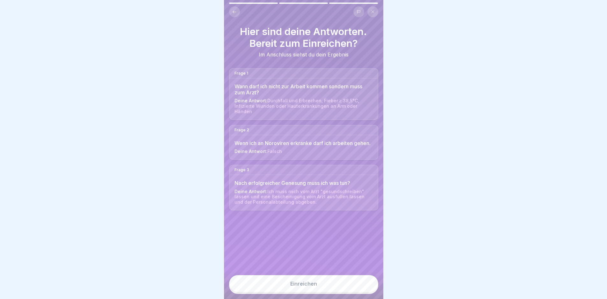
click at [361, 283] on button "Einreichen" at bounding box center [303, 283] width 149 height 17
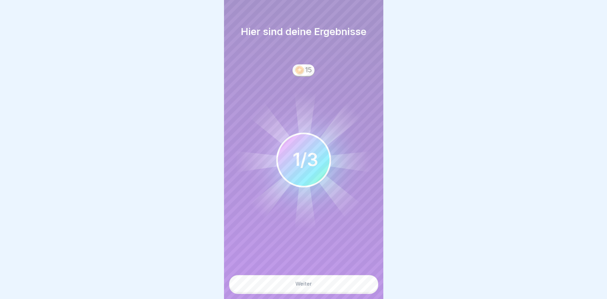
click at [360, 283] on button "Weiter" at bounding box center [303, 283] width 149 height 17
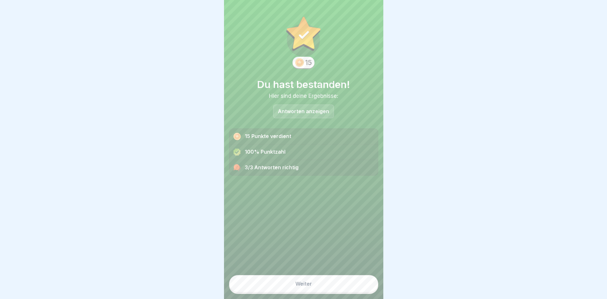
click at [360, 283] on button "Weiter" at bounding box center [303, 283] width 149 height 17
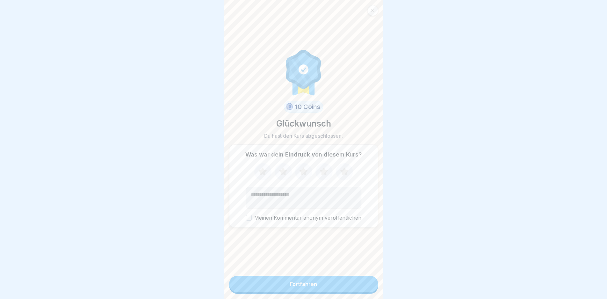
click at [360, 283] on button "Fortfahren" at bounding box center [303, 284] width 149 height 17
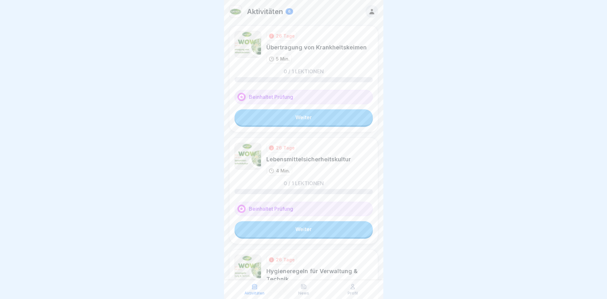
click at [316, 114] on link "Weiter" at bounding box center [304, 117] width 138 height 16
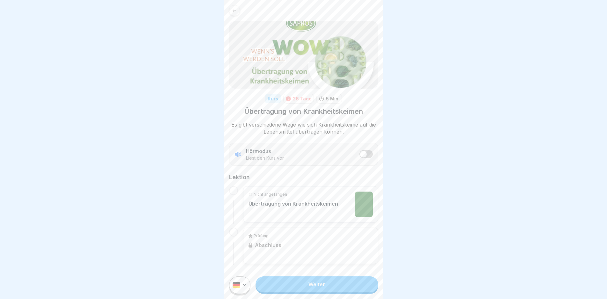
click at [300, 191] on div "Nicht angefangen Übertragung von Krankheitskeimen" at bounding box center [310, 204] width 135 height 36
click at [333, 286] on link "Weiter" at bounding box center [317, 284] width 122 height 16
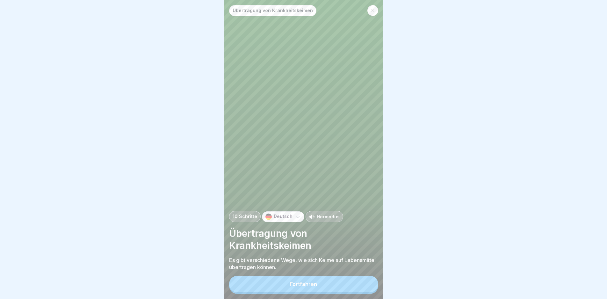
click at [333, 283] on button "Fortfahren" at bounding box center [303, 284] width 149 height 17
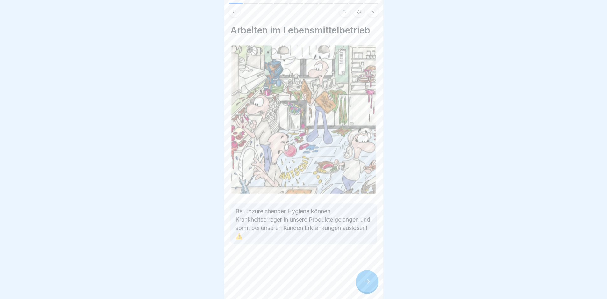
click at [359, 281] on div at bounding box center [367, 281] width 22 height 22
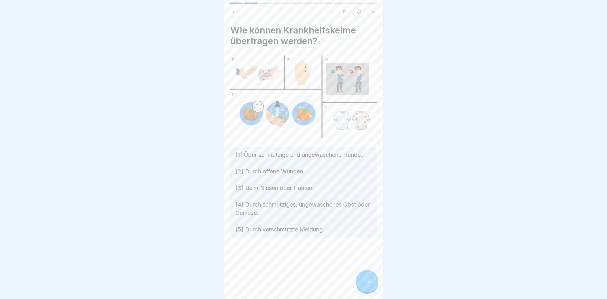
click at [367, 285] on icon at bounding box center [367, 281] width 8 height 8
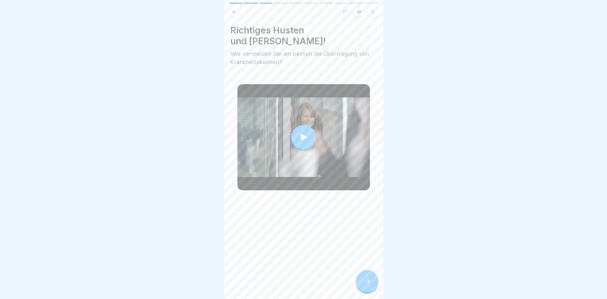
click at [287, 128] on div at bounding box center [303, 137] width 133 height 106
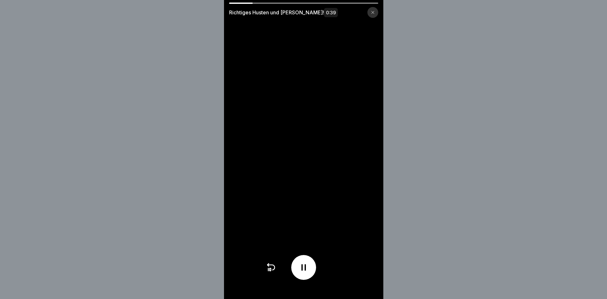
click at [373, 10] on div at bounding box center [372, 12] width 11 height 11
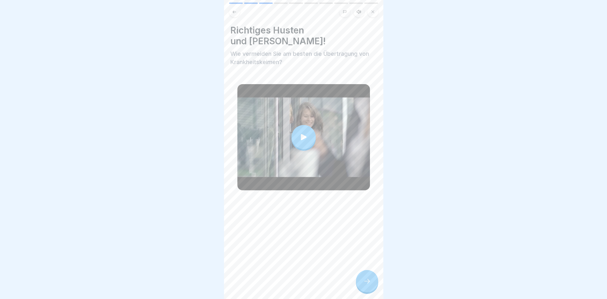
click at [371, 292] on div at bounding box center [367, 281] width 22 height 22
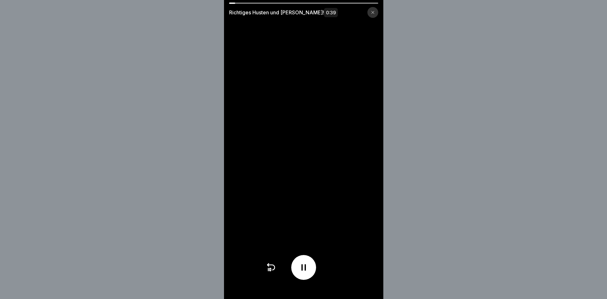
click at [372, 12] on div at bounding box center [372, 12] width 11 height 11
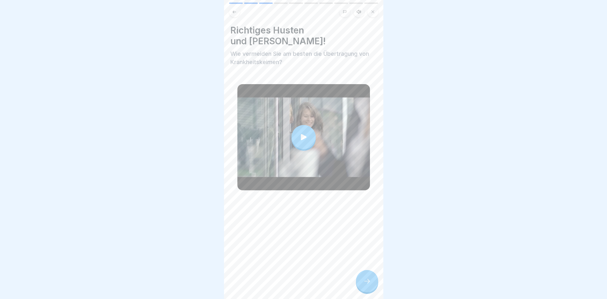
click at [365, 299] on div "Richtiges Husten und Niesen! Wie vermeiden Sie am besten die Übertragung von Kr…" at bounding box center [303, 149] width 159 height 299
click at [365, 292] on div at bounding box center [367, 281] width 22 height 22
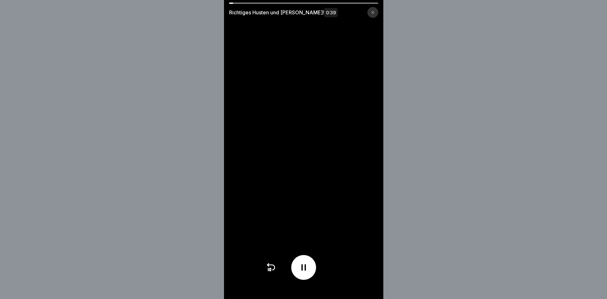
click at [291, 232] on video at bounding box center [303, 149] width 159 height 299
click at [278, 231] on video at bounding box center [303, 149] width 159 height 299
click at [299, 157] on video at bounding box center [303, 149] width 159 height 299
drag, startPoint x: 243, startPoint y: 1, endPoint x: 335, endPoint y: 9, distance: 92.1
click at [334, 9] on div "Richtiges Husten und Niesen! 0:39" at bounding box center [303, 149] width 159 height 299
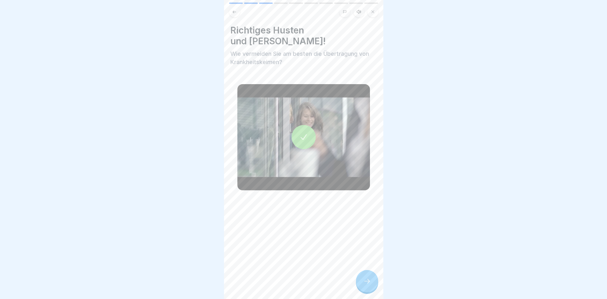
click at [360, 286] on div at bounding box center [367, 281] width 22 height 22
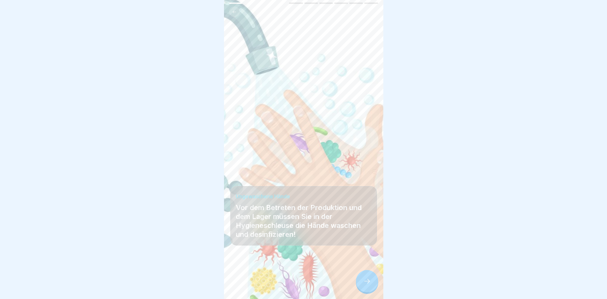
click at [360, 284] on div at bounding box center [367, 281] width 22 height 22
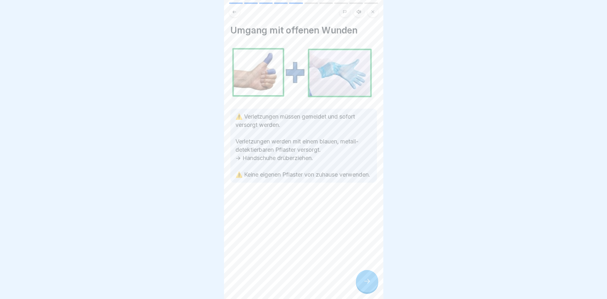
click at [360, 284] on div at bounding box center [367, 281] width 22 height 22
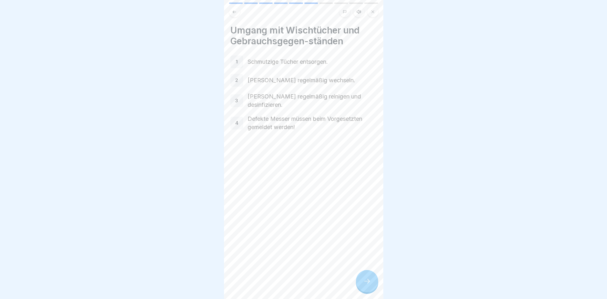
click at [368, 282] on div at bounding box center [367, 281] width 22 height 22
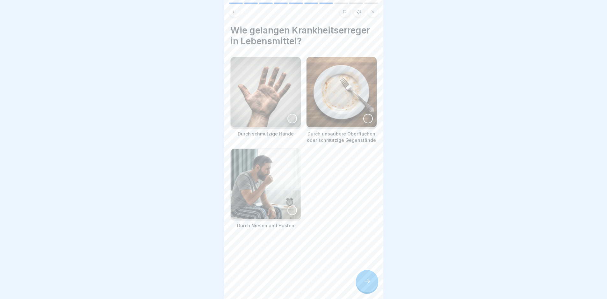
click at [264, 113] on img at bounding box center [266, 92] width 70 height 70
click at [359, 109] on img at bounding box center [342, 92] width 70 height 70
click at [273, 174] on img at bounding box center [266, 184] width 70 height 70
click at [370, 285] on icon at bounding box center [367, 281] width 8 height 8
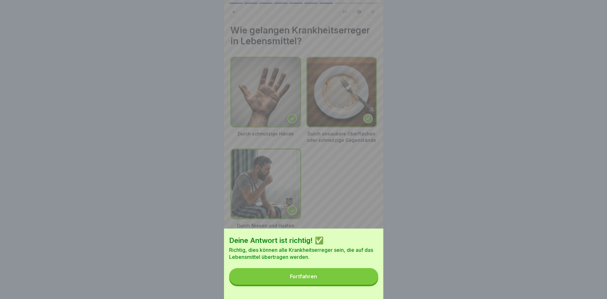
click at [370, 285] on button "Fortfahren" at bounding box center [303, 276] width 149 height 17
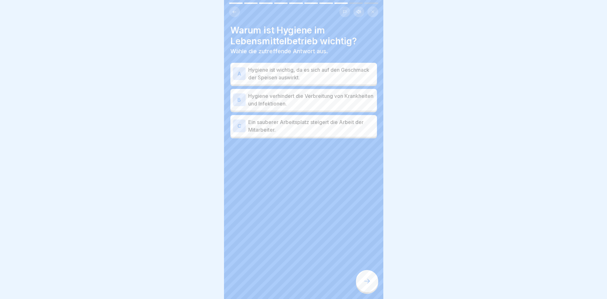
click at [332, 101] on p "Hygiene verhindert die Verbreitung von Krankheiten und Infektionen." at bounding box center [311, 99] width 126 height 15
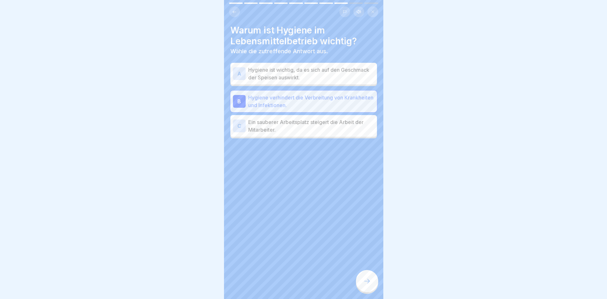
click at [320, 125] on p "Ein sauberer Arbeitsplatz steigert die Arbeit der Mitarbeiter." at bounding box center [311, 125] width 126 height 15
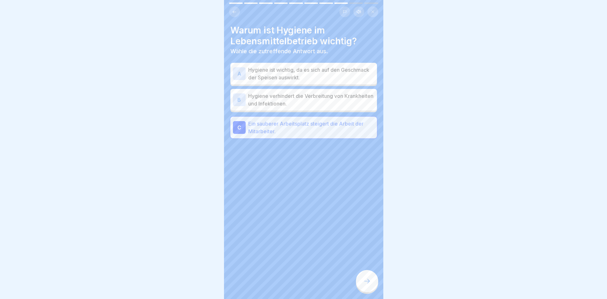
click at [318, 99] on p "Hygiene verhindert die Verbreitung von Krankheiten und Infektionen." at bounding box center [311, 99] width 126 height 15
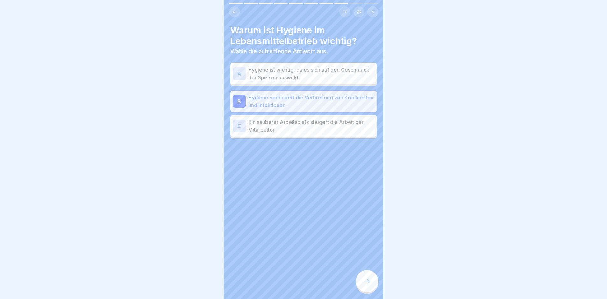
click at [368, 285] on icon at bounding box center [367, 281] width 8 height 8
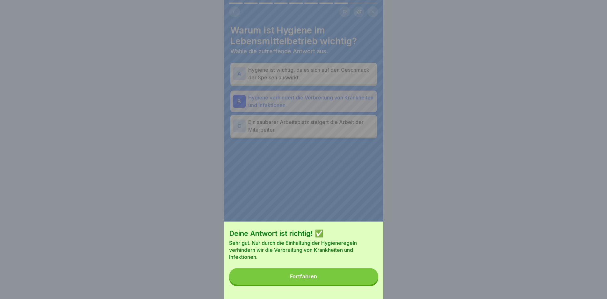
click at [357, 289] on div "Deine Antwort ist richtig! ✅ Sehr gut. Nur durch die Einhaltung der Hygienerege…" at bounding box center [303, 259] width 159 height 77
click at [355, 285] on button "Fortfahren" at bounding box center [303, 276] width 149 height 17
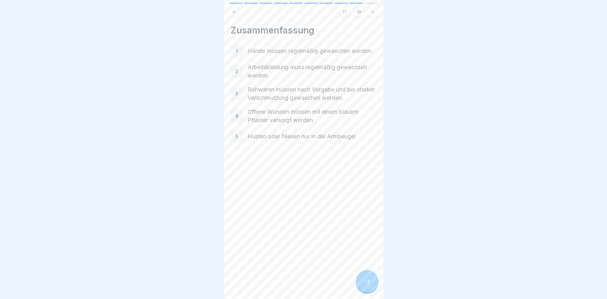
click at [362, 289] on div at bounding box center [367, 281] width 22 height 22
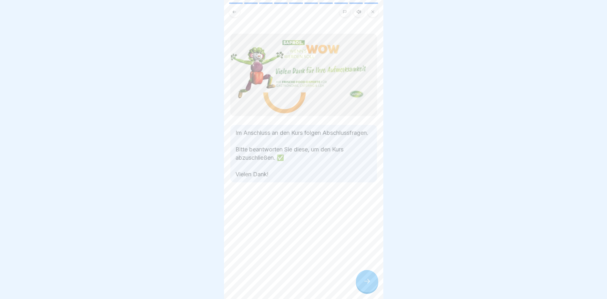
click at [362, 289] on div at bounding box center [367, 281] width 22 height 22
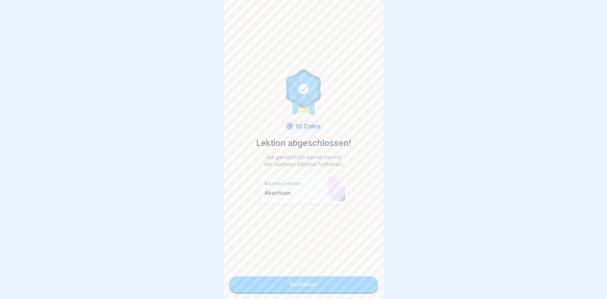
click at [362, 290] on link "Fortfahren" at bounding box center [303, 284] width 149 height 16
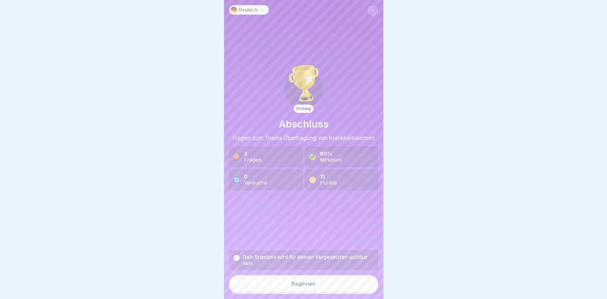
click at [346, 284] on button "Beginnen" at bounding box center [303, 283] width 149 height 17
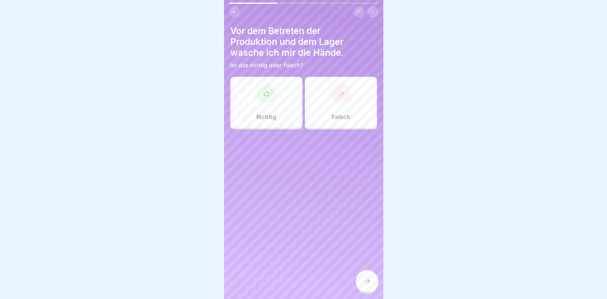
click at [258, 92] on div at bounding box center [266, 93] width 19 height 19
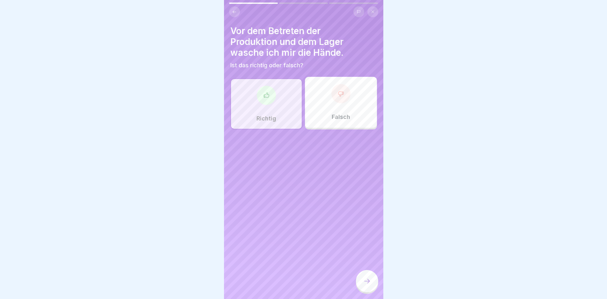
click at [365, 285] on icon at bounding box center [367, 281] width 8 height 8
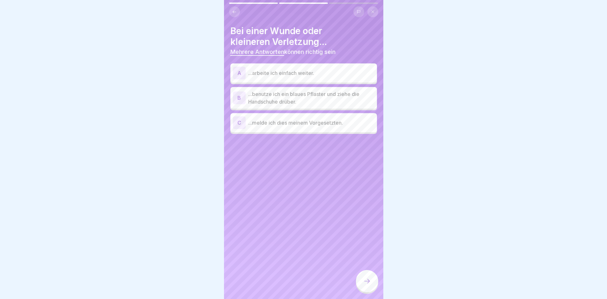
click at [336, 100] on p "...benutze ich ein blaues Pflaster und ziehe die Handschuhe drüber." at bounding box center [311, 97] width 126 height 15
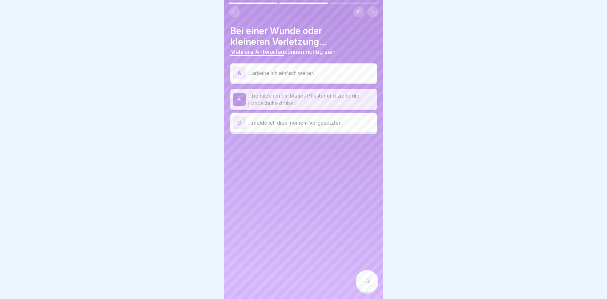
click at [334, 124] on p "...melde ich dies meinem Vorgesetzten." at bounding box center [311, 123] width 126 height 8
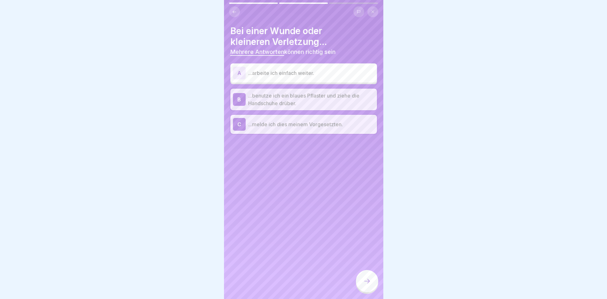
click at [371, 288] on div at bounding box center [367, 281] width 22 height 22
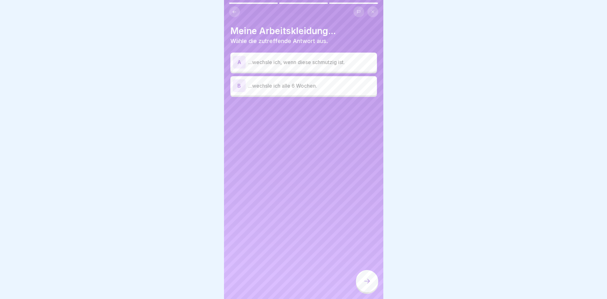
click at [314, 69] on div "A ...wechsle ich, wenn diese schmutzig ist." at bounding box center [303, 62] width 147 height 19
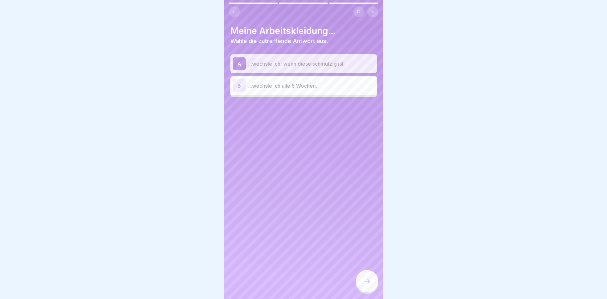
click at [372, 286] on div at bounding box center [367, 281] width 22 height 22
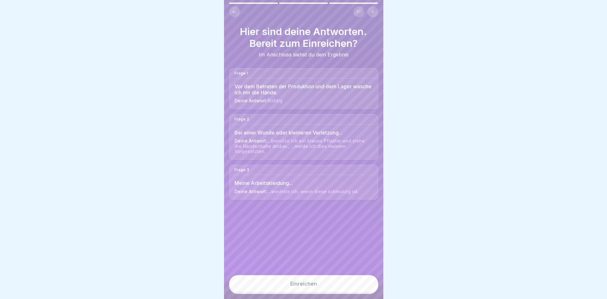
click at [311, 283] on button "Einreichen" at bounding box center [303, 283] width 149 height 17
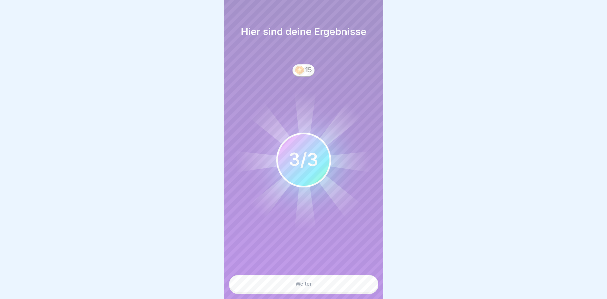
click at [315, 288] on button "Weiter" at bounding box center [303, 283] width 149 height 17
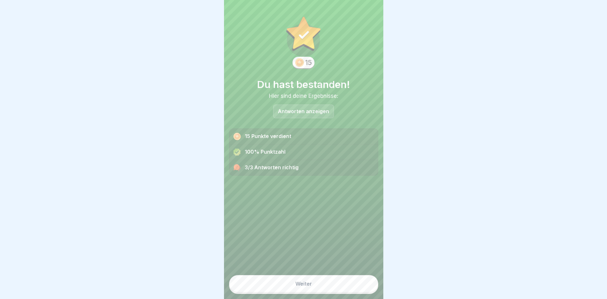
click at [315, 288] on button "Weiter" at bounding box center [303, 283] width 149 height 17
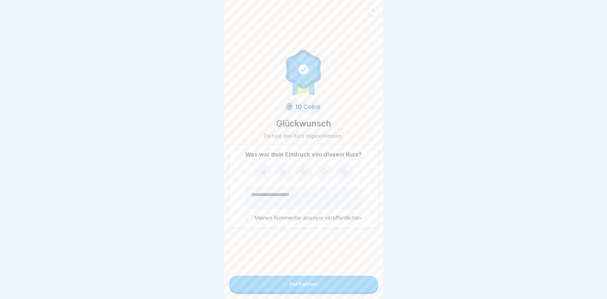
click at [315, 288] on button "Fortfahren" at bounding box center [303, 284] width 149 height 17
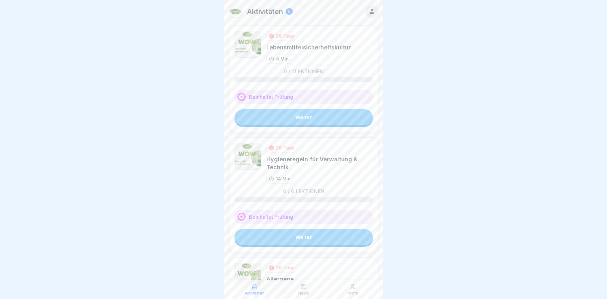
click at [303, 120] on link "Weiter" at bounding box center [304, 117] width 138 height 16
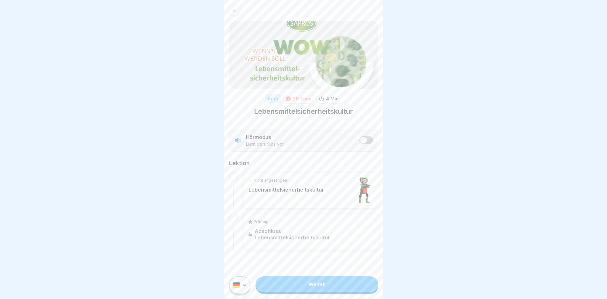
click at [316, 298] on div "Weiter" at bounding box center [303, 285] width 159 height 28
click at [316, 291] on link "Weiter" at bounding box center [317, 284] width 122 height 16
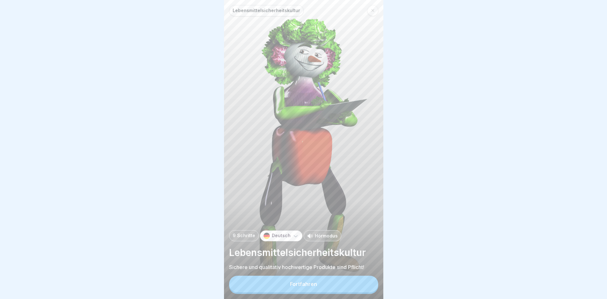
click at [284, 278] on div "Lebensmittelsicherheitskultur 9 Schritte Deutsch Hörmodus Lebensmittelsicherhei…" at bounding box center [303, 149] width 159 height 299
click at [284, 283] on button "Fortfahren" at bounding box center [303, 284] width 149 height 17
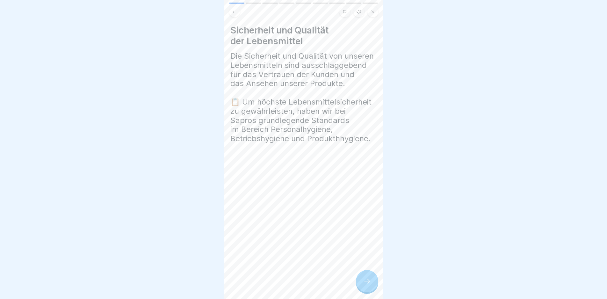
drag, startPoint x: 374, startPoint y: 286, endPoint x: 363, endPoint y: 287, distance: 11.8
click at [374, 286] on div at bounding box center [367, 281] width 22 height 22
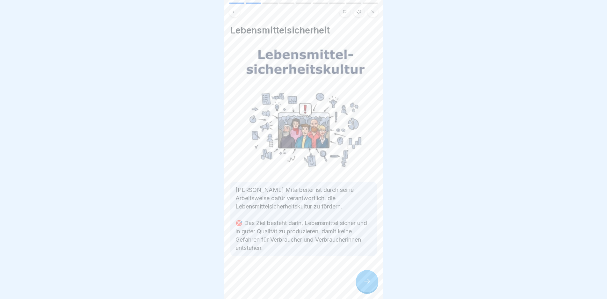
click at [362, 287] on div at bounding box center [367, 281] width 22 height 22
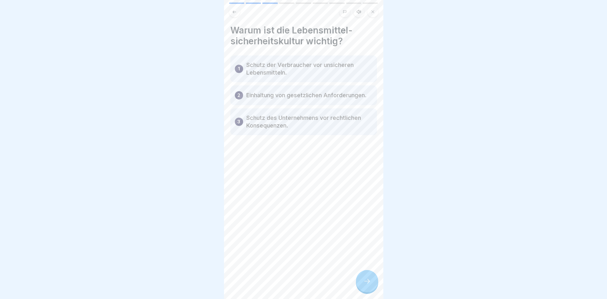
click at [366, 285] on icon at bounding box center [367, 281] width 8 height 8
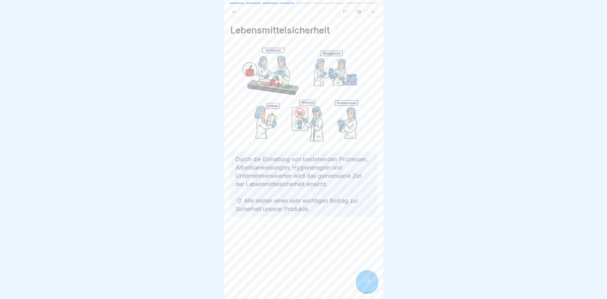
click at [370, 283] on icon at bounding box center [367, 281] width 8 height 8
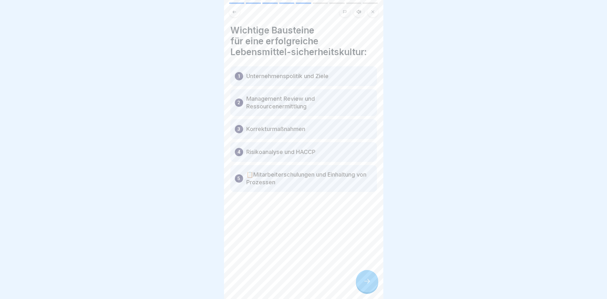
click at [368, 279] on div at bounding box center [367, 281] width 22 height 22
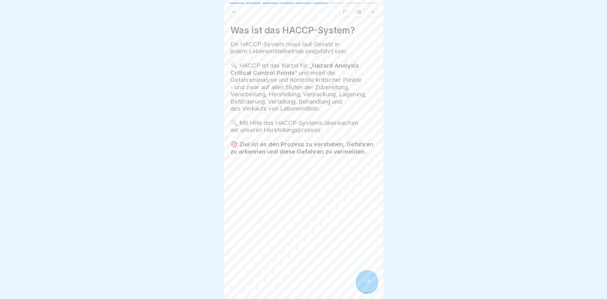
click at [368, 279] on div at bounding box center [367, 281] width 22 height 22
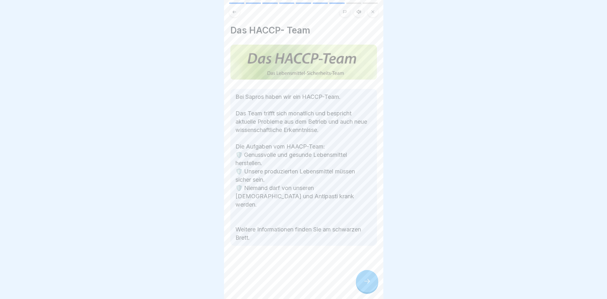
click at [231, 10] on button at bounding box center [234, 11] width 11 height 11
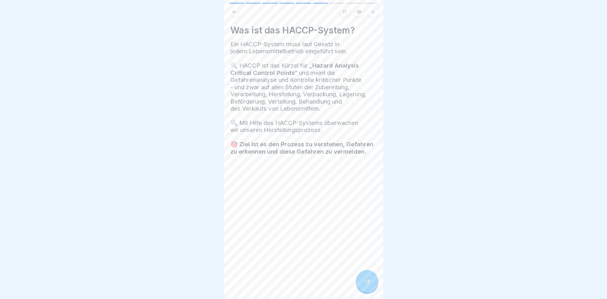
click at [366, 278] on div at bounding box center [367, 281] width 22 height 22
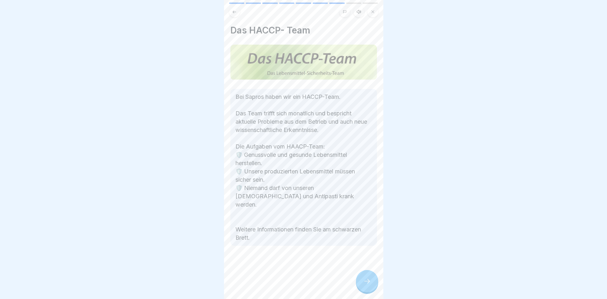
click at [364, 274] on div "Lebensmittelsicherheitskultur 9 Schritte Deutsch Hörmodus Lebensmittelsicherhei…" at bounding box center [303, 149] width 159 height 299
click at [365, 279] on div at bounding box center [367, 281] width 22 height 22
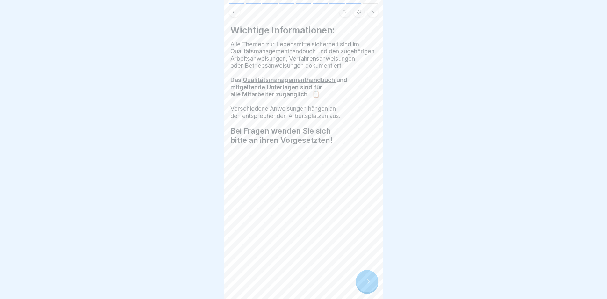
click at [364, 274] on div "Wichtige Informationen: Alle Themen zur Lebensmittelsicherheit sind im Qualität…" at bounding box center [303, 149] width 159 height 299
click at [364, 275] on div "Wichtige Informationen: Alle Themen zur Lebensmittelsicherheit sind im Qualität…" at bounding box center [303, 149] width 159 height 299
click at [365, 291] on div at bounding box center [367, 281] width 22 height 22
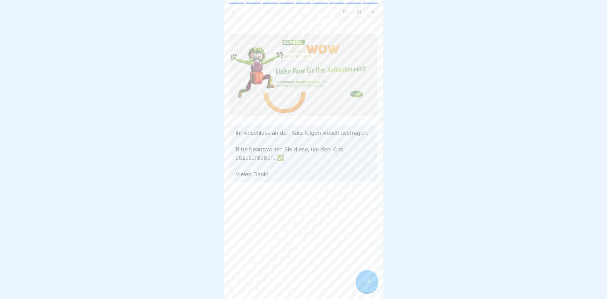
click at [365, 291] on div at bounding box center [367, 281] width 22 height 22
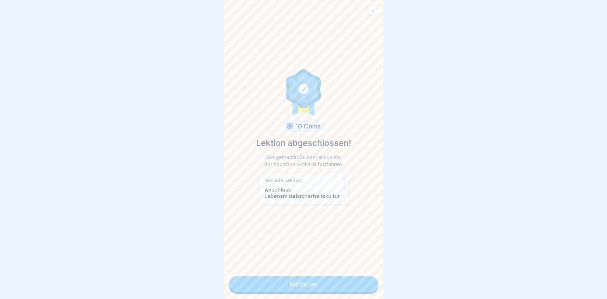
click at [365, 291] on link "Fortfahren" at bounding box center [303, 284] width 149 height 16
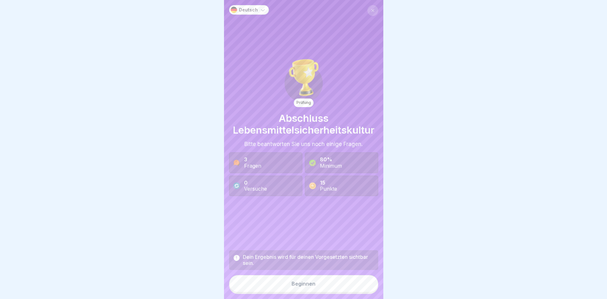
click at [365, 286] on button "Beginnen" at bounding box center [303, 283] width 149 height 17
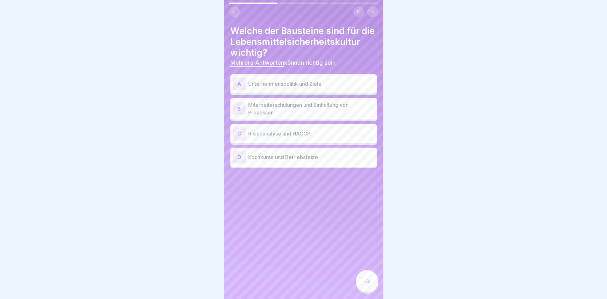
click at [333, 88] on p "Unternehmenspolitik und Ziele" at bounding box center [311, 84] width 126 height 8
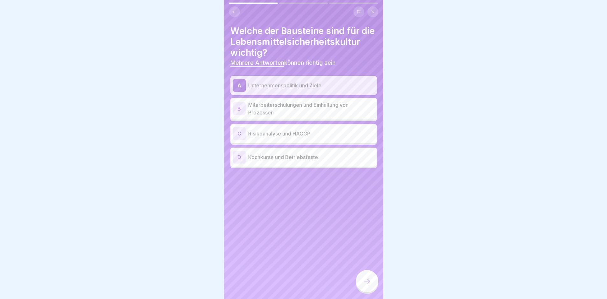
click at [304, 110] on div "B Mitarbeiterschulungen und Einhaltung von Prozessen" at bounding box center [303, 109] width 147 height 22
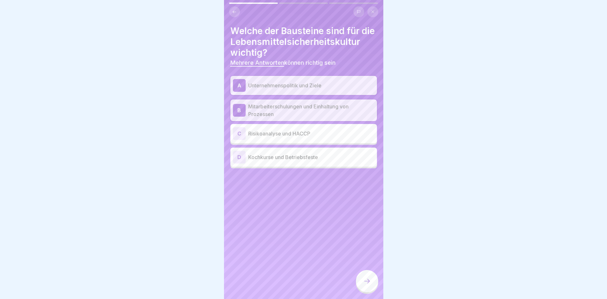
click at [300, 106] on div "A Unternehmenspolitik und Ziele B Mitarbeiterschulungen und Einhaltung von Proz…" at bounding box center [303, 122] width 147 height 92
click at [300, 89] on p "Unternehmenspolitik und Ziele" at bounding box center [311, 86] width 126 height 8
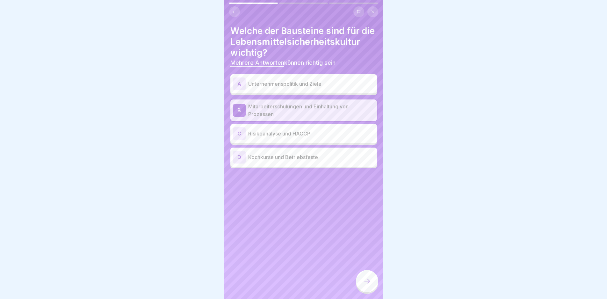
click at [294, 115] on p "Mitarbeiterschulungen und Einhaltung von Prozessen" at bounding box center [311, 110] width 126 height 15
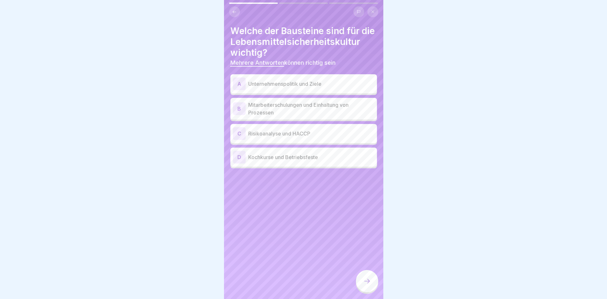
click at [289, 115] on p "Mitarbeiterschulungen und Einhaltung von Prozessen" at bounding box center [311, 108] width 126 height 15
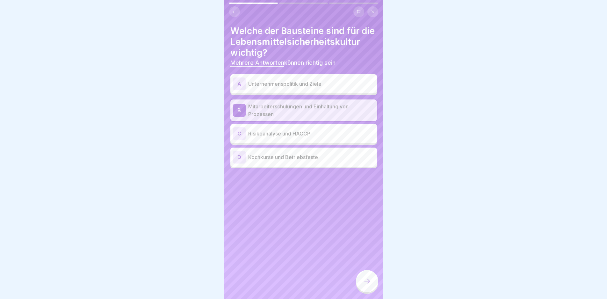
click at [298, 89] on div "A Unternehmenspolitik und Ziele" at bounding box center [303, 83] width 141 height 13
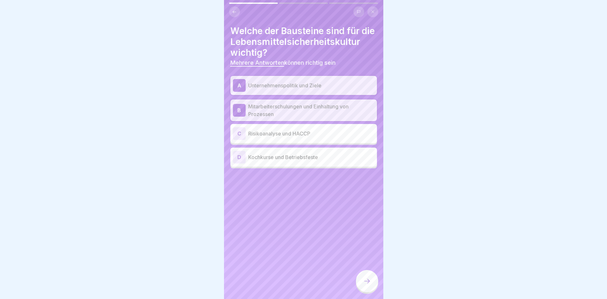
click at [322, 137] on p "Risikoanalyse und HACCP" at bounding box center [311, 134] width 126 height 8
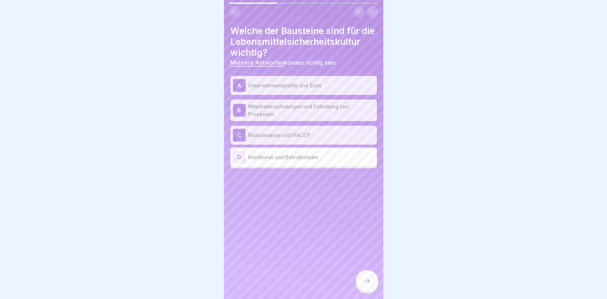
click at [361, 281] on div at bounding box center [367, 281] width 22 height 22
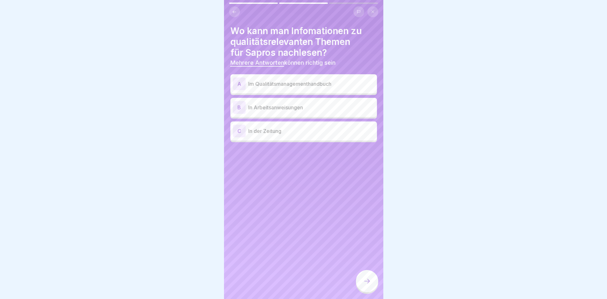
click at [297, 92] on div "A Im Qualitätsmanagementhandbuch" at bounding box center [303, 83] width 147 height 19
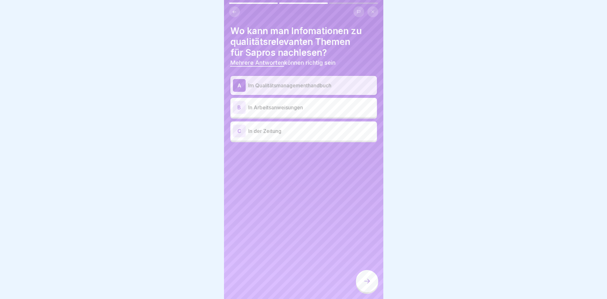
click at [300, 101] on div "B In Arbeitsanweisungen" at bounding box center [303, 107] width 141 height 13
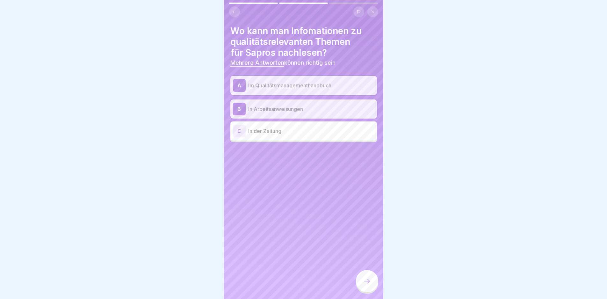
drag, startPoint x: 377, startPoint y: 278, endPoint x: 374, endPoint y: 279, distance: 3.3
click at [374, 279] on div at bounding box center [367, 282] width 22 height 24
click at [371, 279] on div at bounding box center [367, 281] width 22 height 22
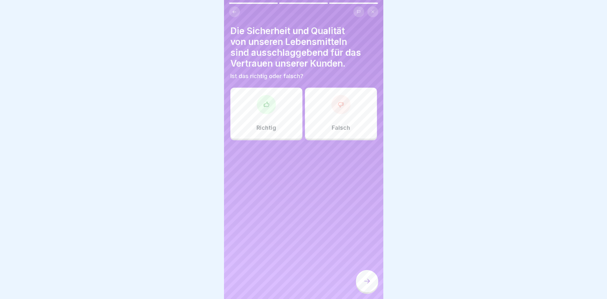
click at [283, 100] on div "Richtig" at bounding box center [266, 113] width 72 height 51
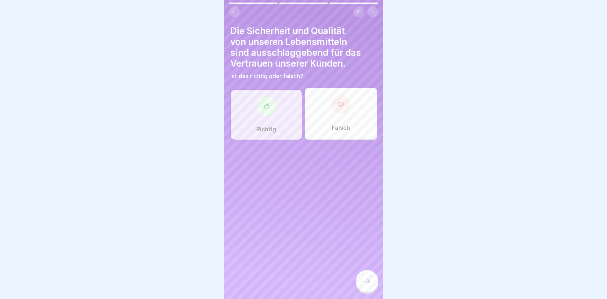
click at [373, 292] on div at bounding box center [367, 281] width 22 height 22
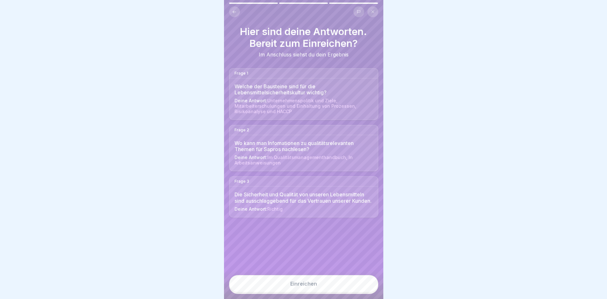
click at [318, 287] on button "Einreichen" at bounding box center [303, 283] width 149 height 17
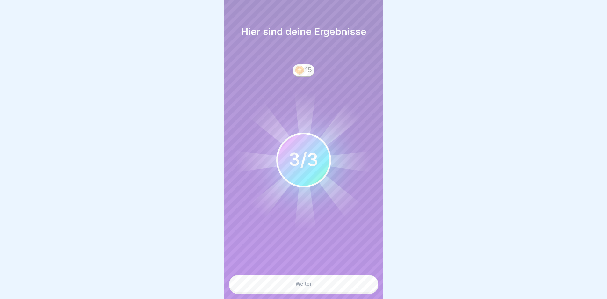
click at [308, 287] on div "Weiter" at bounding box center [303, 284] width 17 height 6
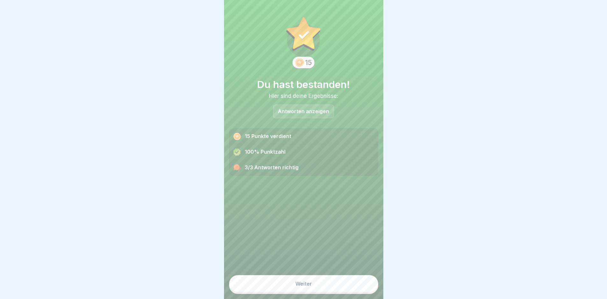
click at [308, 287] on div "Weiter" at bounding box center [303, 284] width 17 height 6
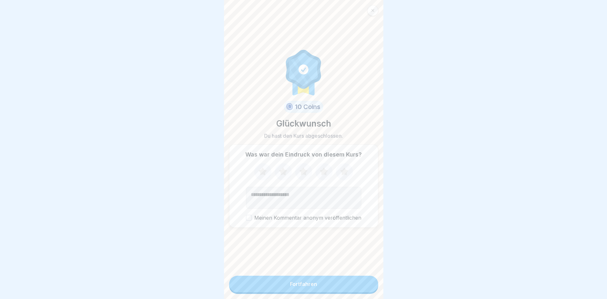
click at [308, 287] on div "Fortfahren" at bounding box center [303, 284] width 27 height 6
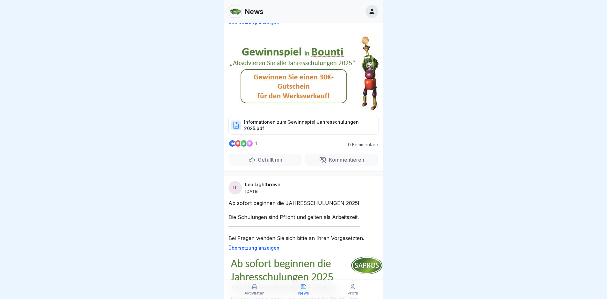
scroll to position [96, 0]
